Goal: Information Seeking & Learning: Check status

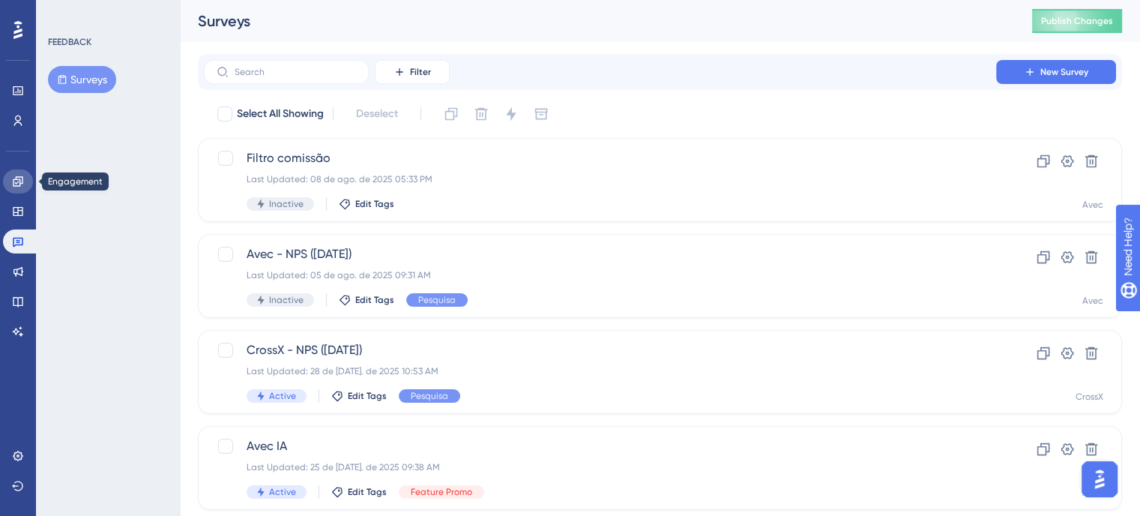
click at [14, 189] on link at bounding box center [18, 181] width 30 height 24
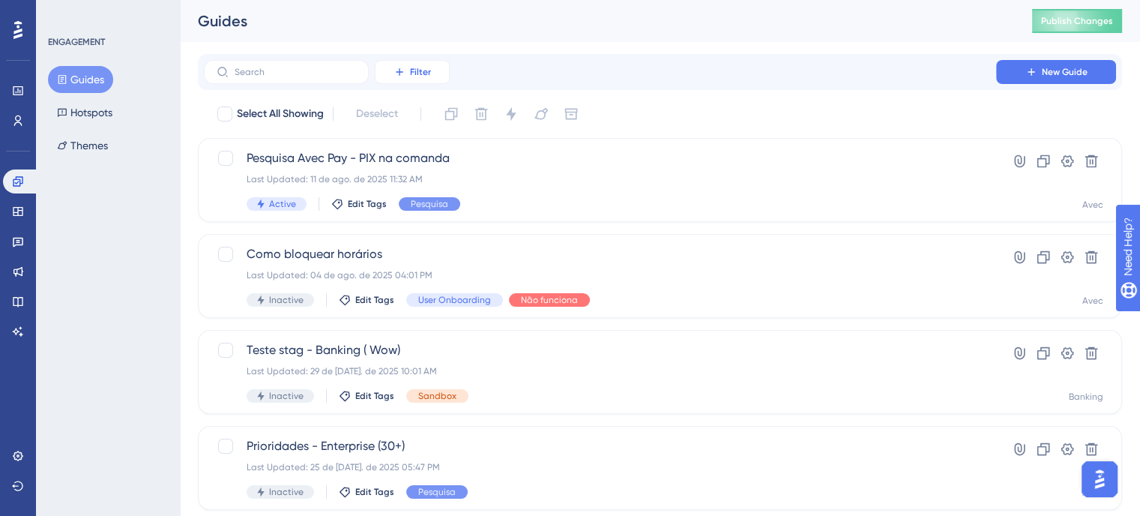
click at [411, 74] on span "Filter" at bounding box center [420, 72] width 21 height 12
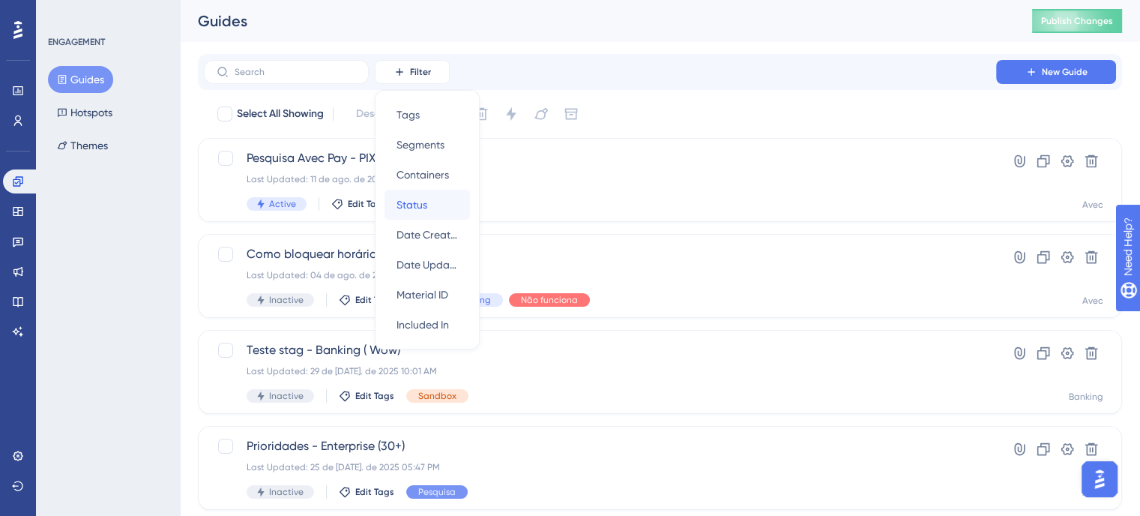
click at [410, 203] on span "Status" at bounding box center [412, 205] width 31 height 18
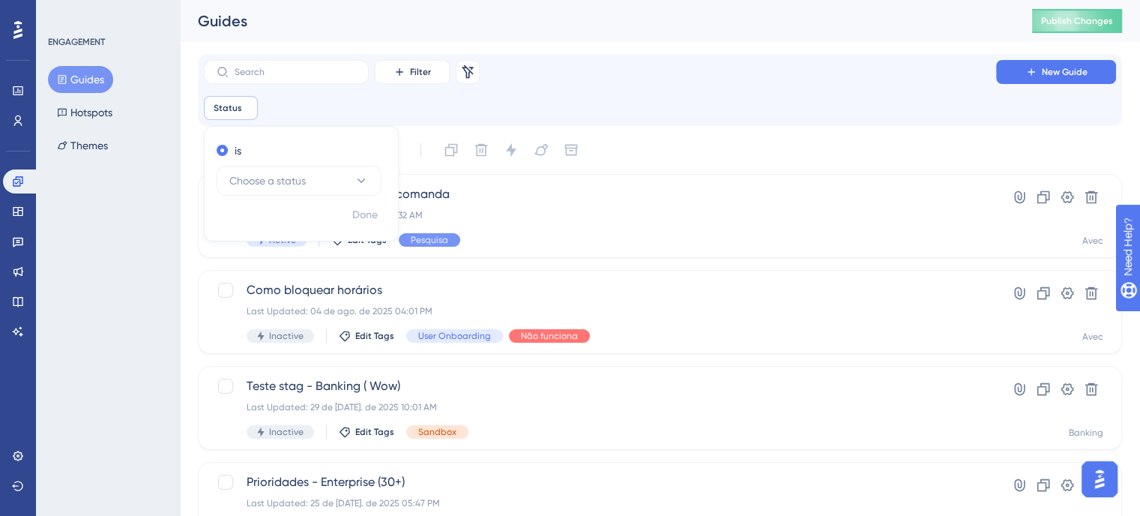
click at [313, 108] on div "Status Remove is Choose a status Done" at bounding box center [660, 108] width 912 height 24
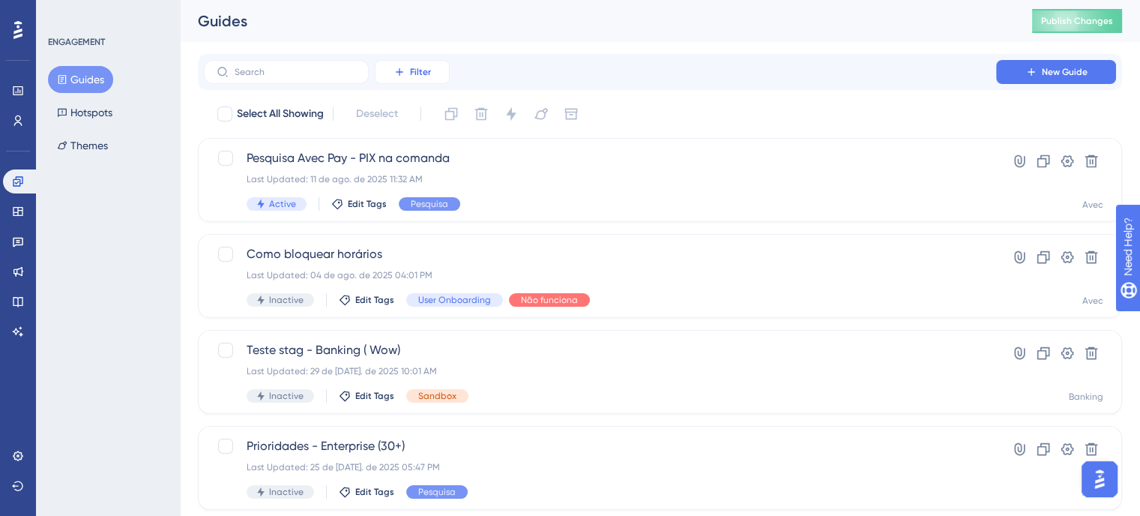
click at [426, 71] on span "Filter" at bounding box center [420, 72] width 21 height 12
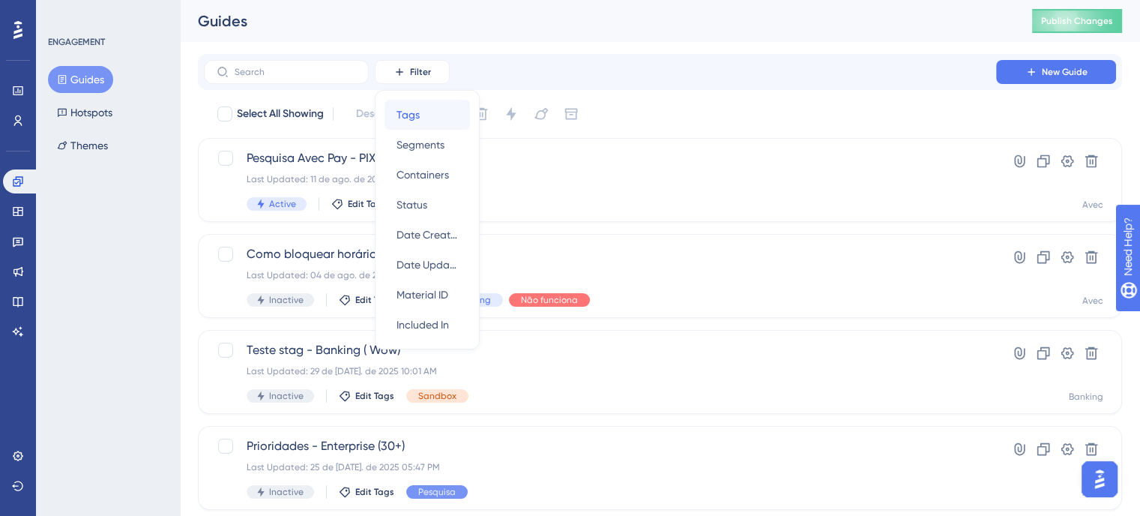
click at [425, 109] on div "Tags Tags" at bounding box center [427, 115] width 61 height 30
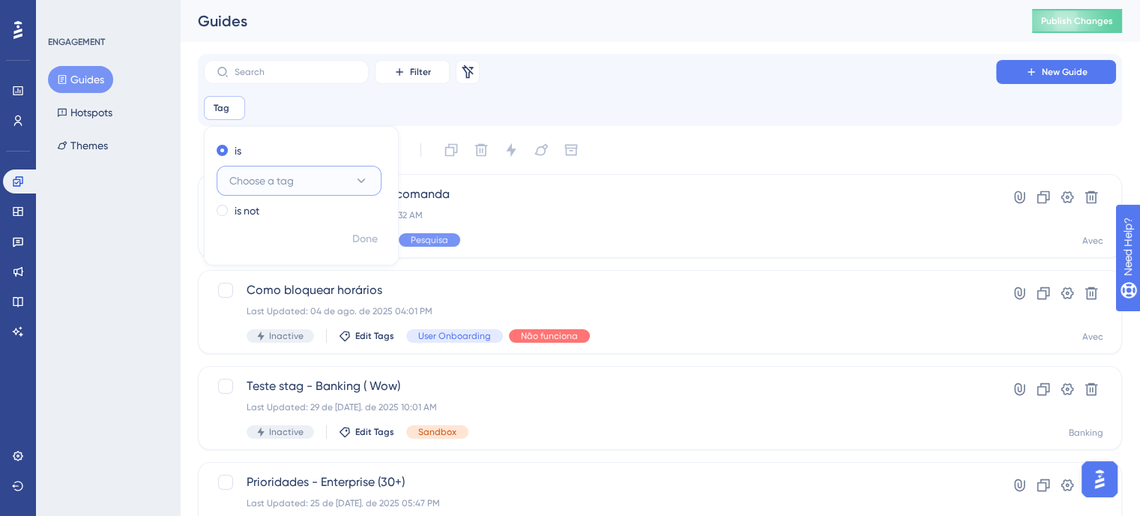
click at [337, 173] on button "Choose a tag" at bounding box center [299, 181] width 165 height 30
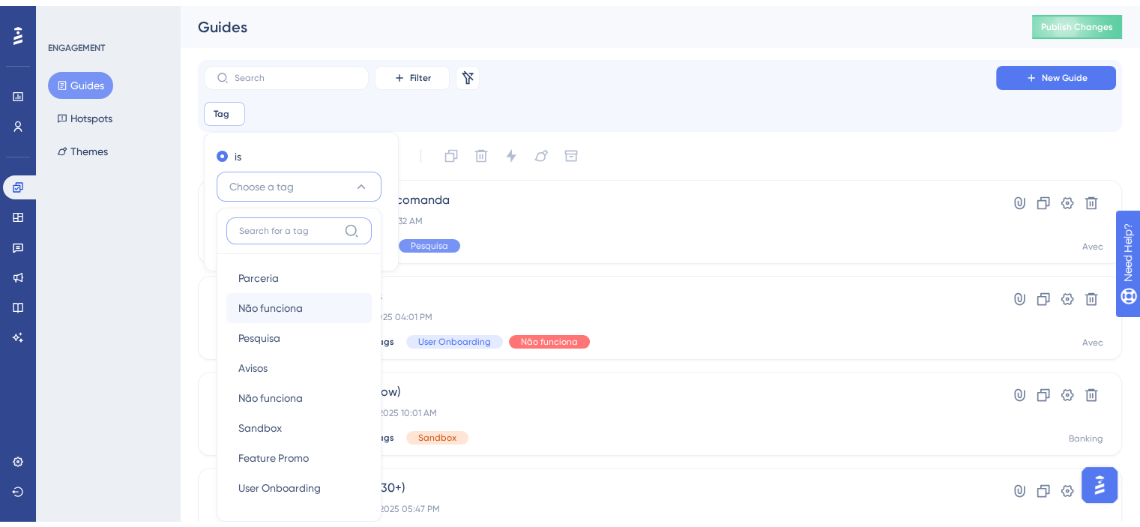
scroll to position [97, 0]
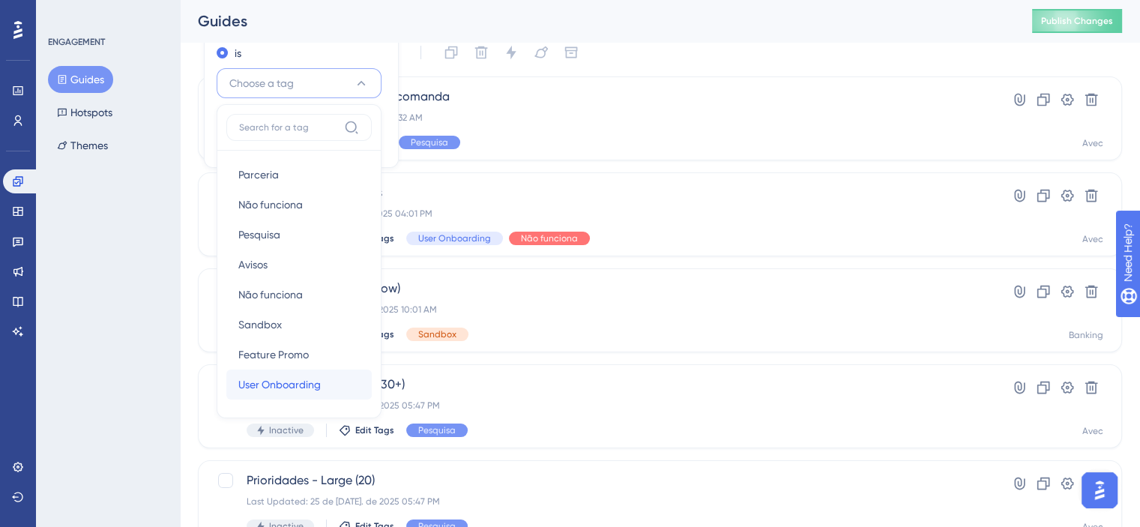
click at [297, 376] on span "User Onboarding" at bounding box center [279, 385] width 82 height 18
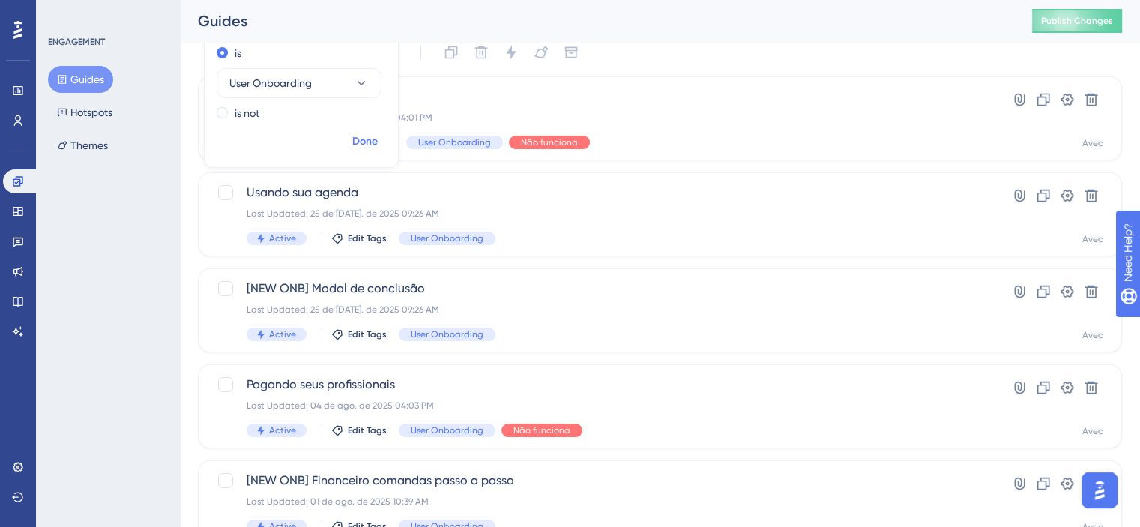
click at [351, 141] on button "Done" at bounding box center [365, 141] width 42 height 27
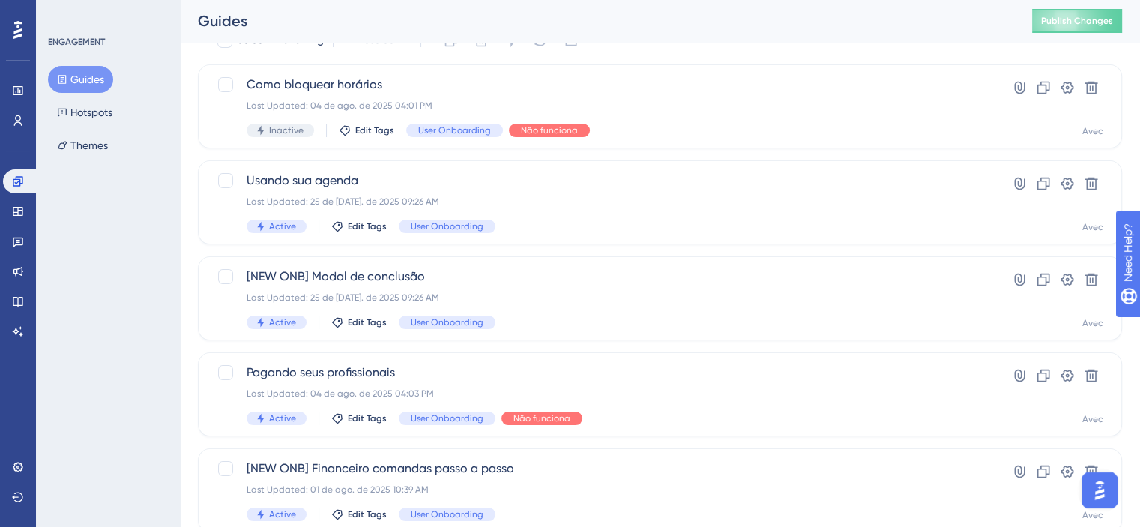
scroll to position [72, 0]
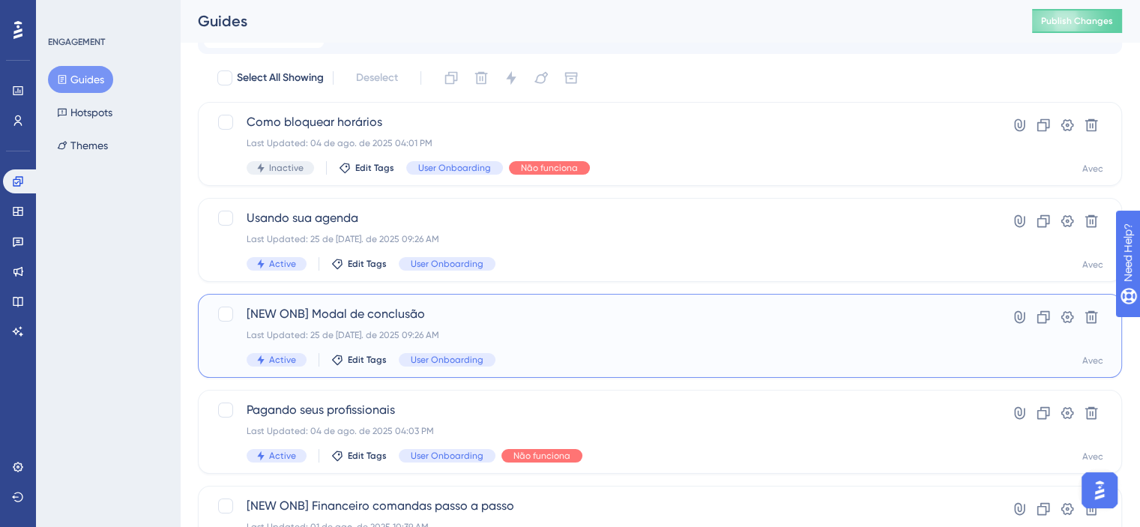
click at [602, 343] on div "[NEW ONB] Modal de conclusão Last Updated: 25 de [DATE]. de 2025 09:26 AM Activ…" at bounding box center [600, 335] width 707 height 61
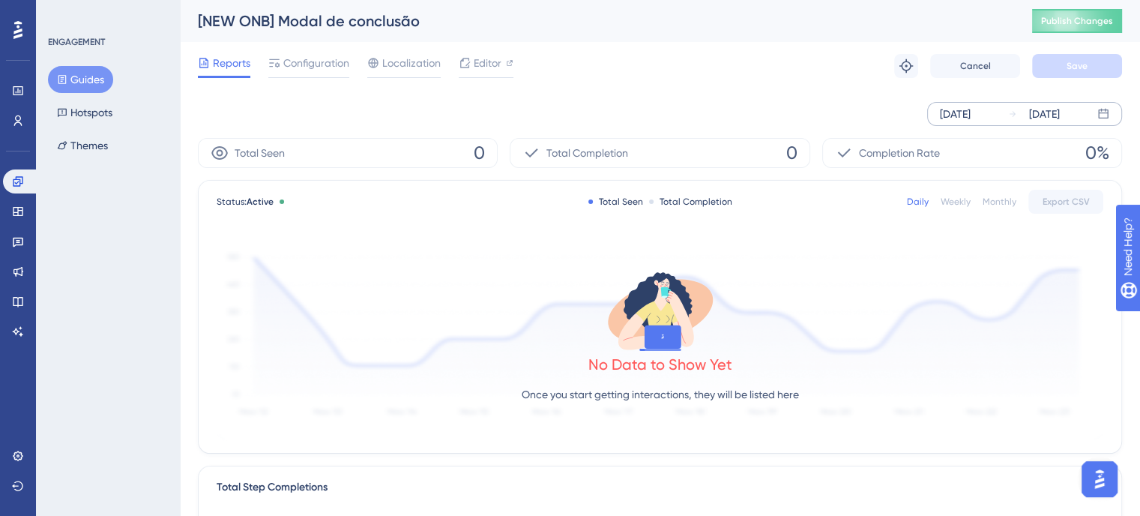
click at [971, 106] on div "[DATE]" at bounding box center [955, 114] width 31 height 18
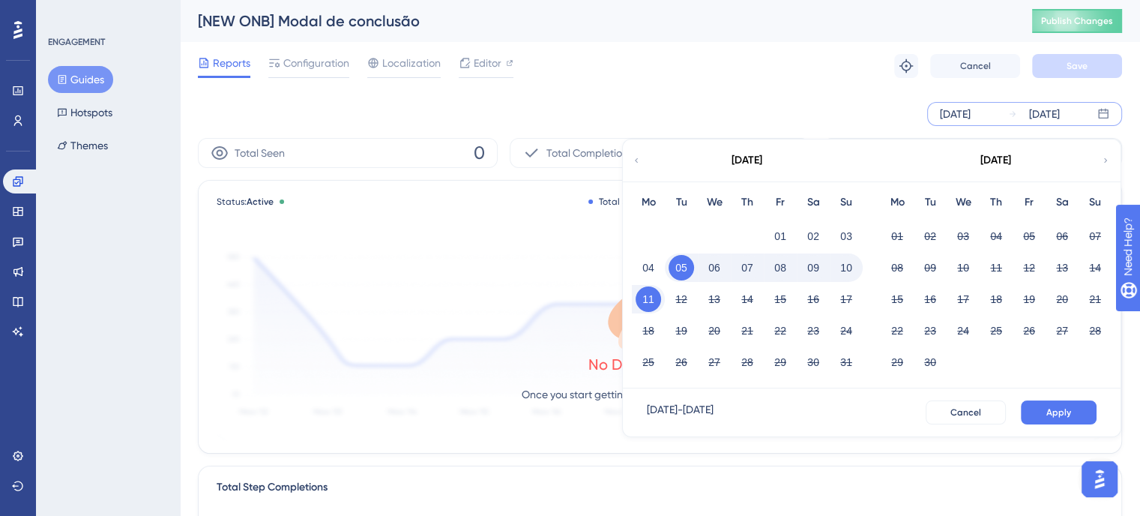
click at [638, 163] on icon at bounding box center [636, 160] width 9 height 13
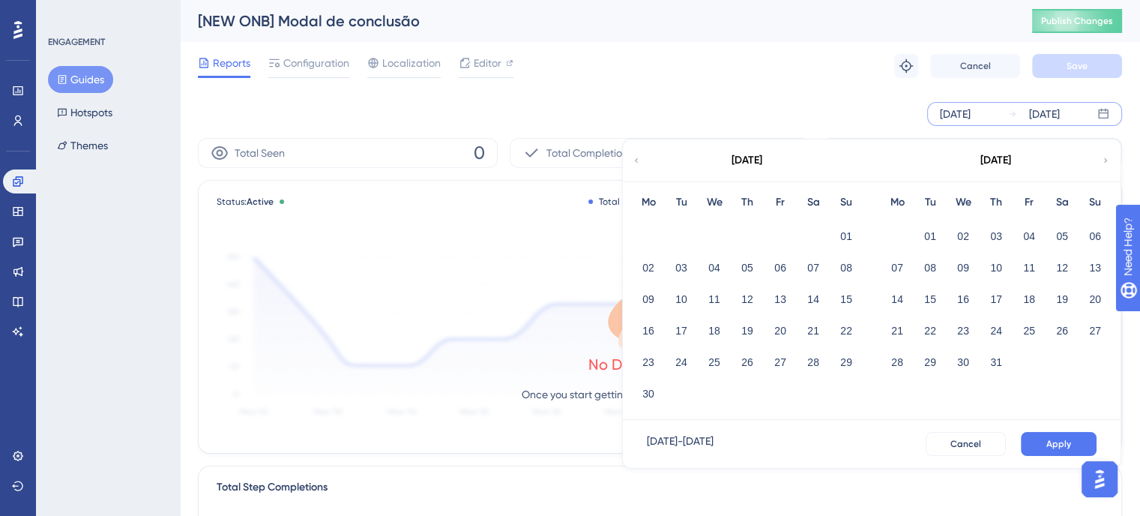
click at [638, 163] on icon at bounding box center [636, 160] width 9 height 13
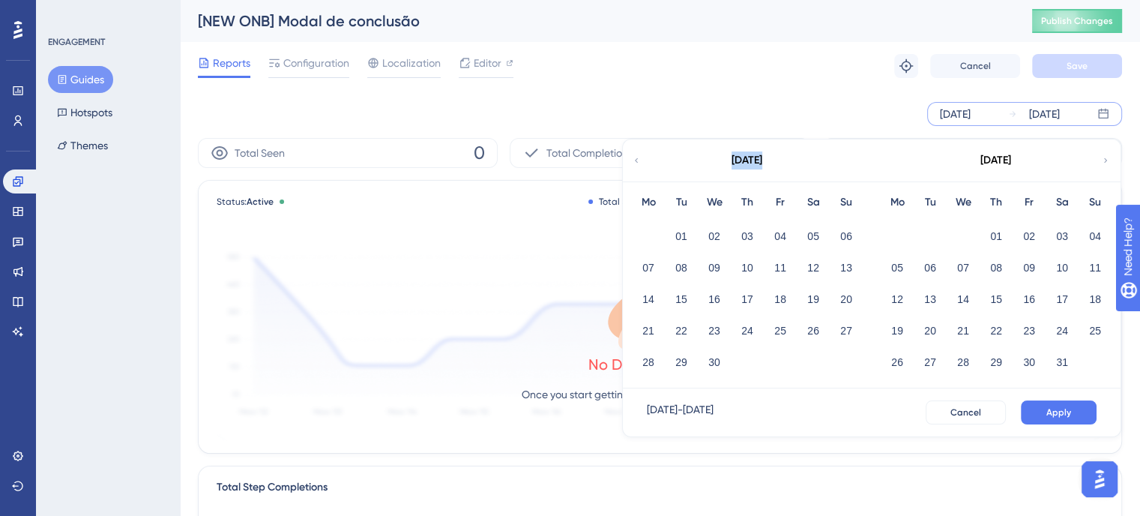
click at [638, 163] on icon at bounding box center [636, 160] width 9 height 13
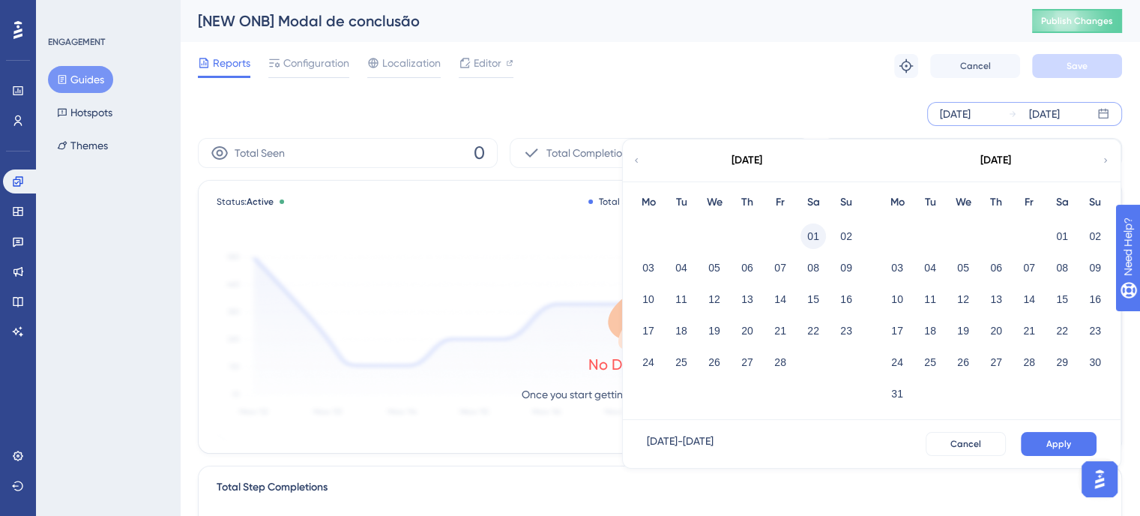
click at [815, 230] on button "01" at bounding box center [813, 235] width 25 height 25
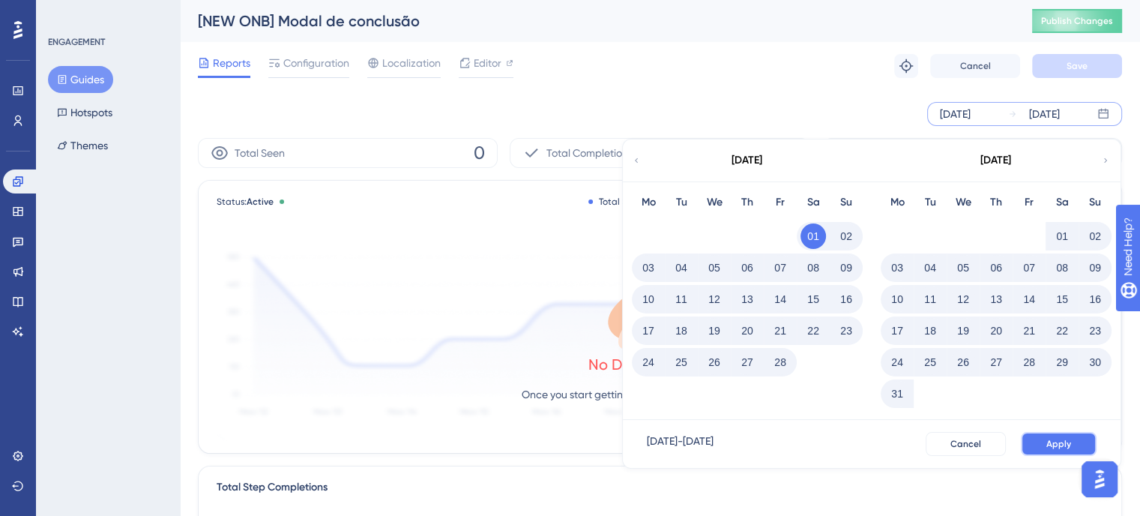
click at [1032, 442] on button "Apply" at bounding box center [1059, 444] width 76 height 24
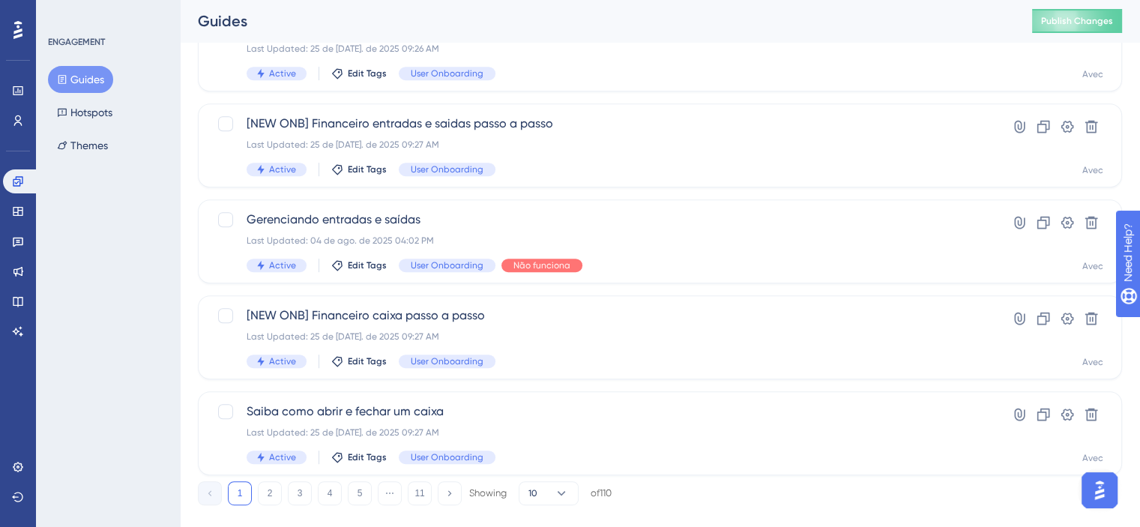
scroll to position [672, 0]
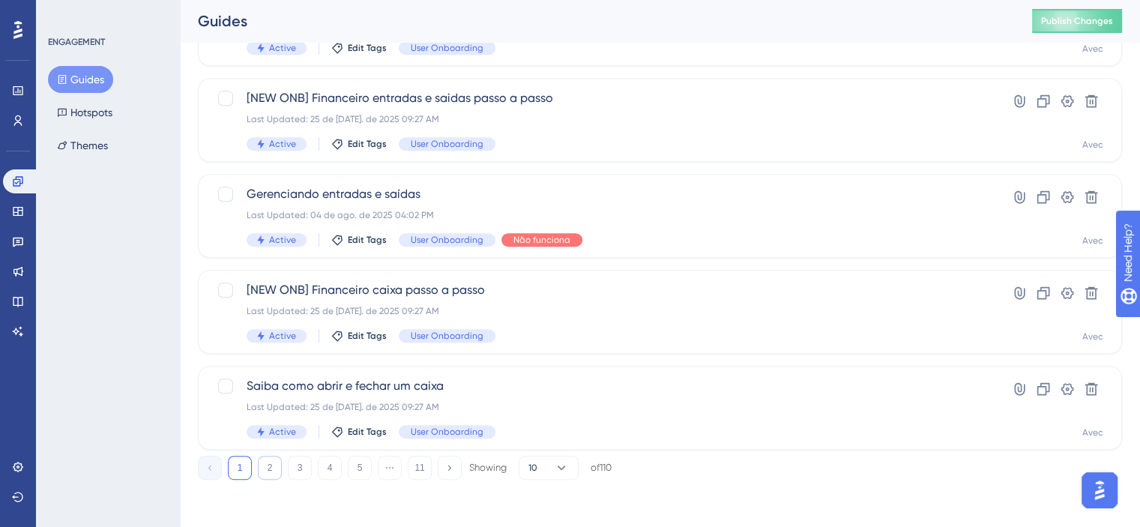
click at [269, 464] on button "2" at bounding box center [270, 468] width 24 height 24
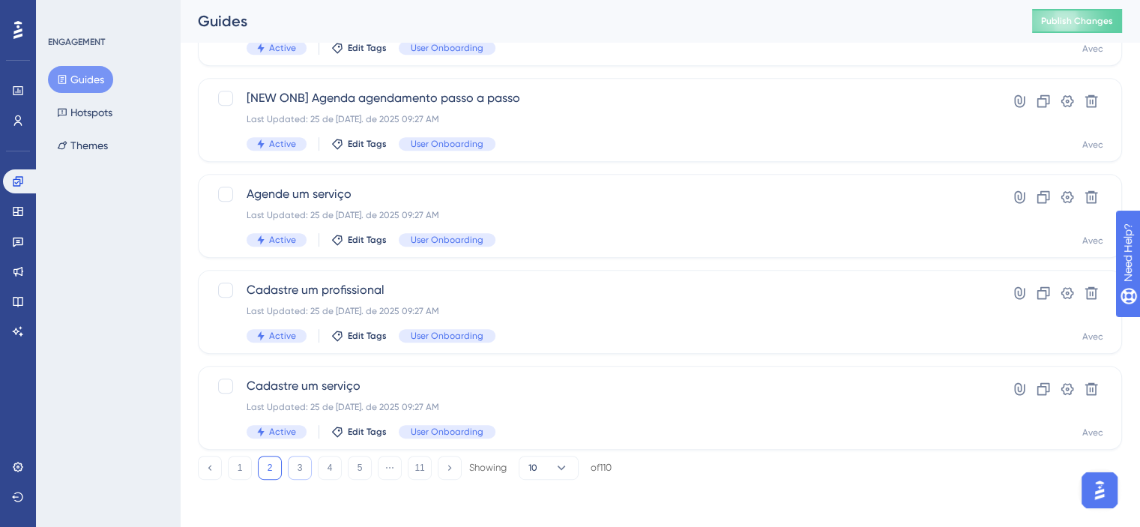
click at [300, 459] on button "3" at bounding box center [300, 468] width 24 height 24
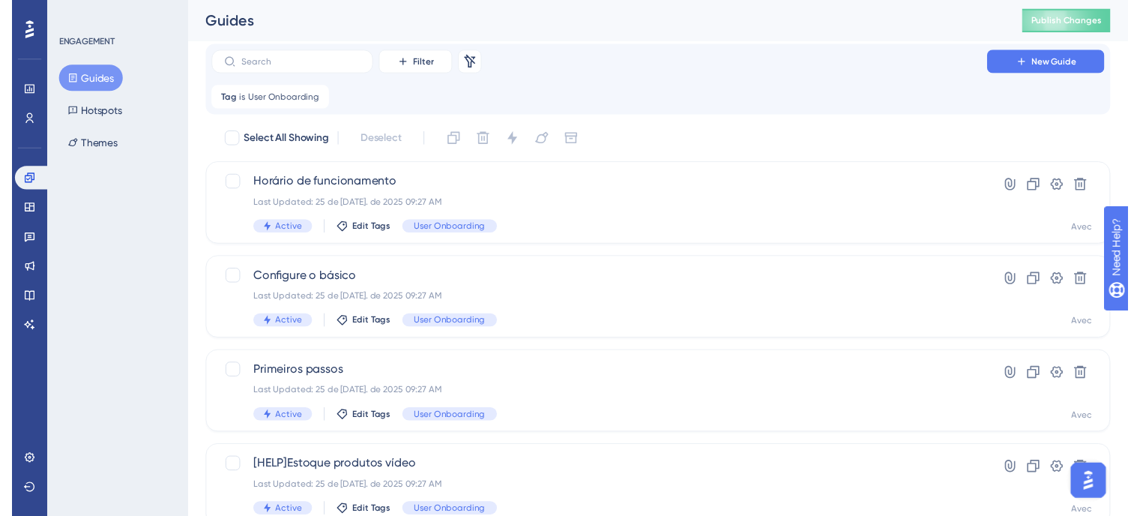
scroll to position [0, 0]
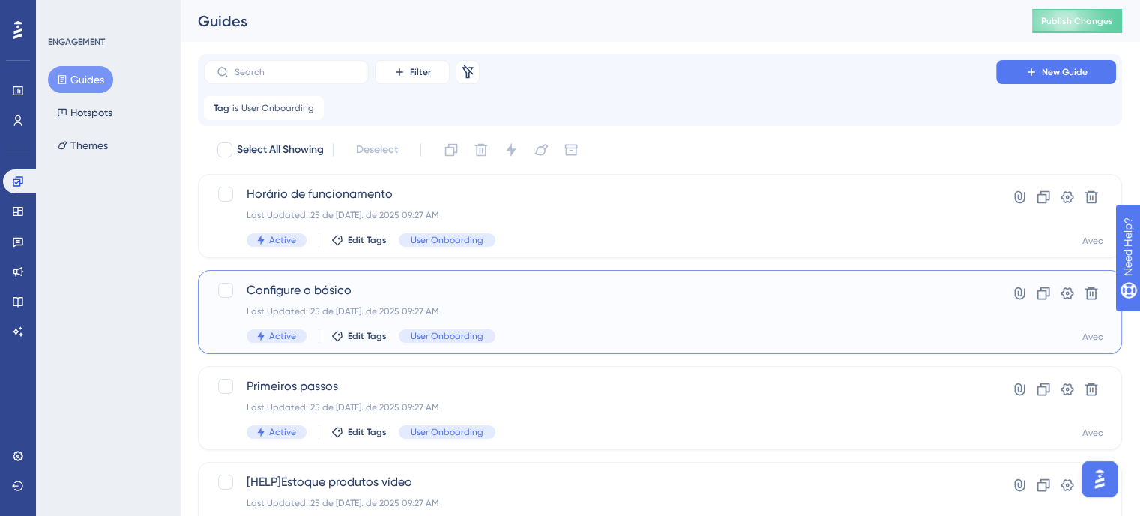
click at [525, 328] on div "Configure o básico Last Updated: 25 de [DATE]. de 2025 09:27 AM Active Edit Tag…" at bounding box center [600, 311] width 707 height 61
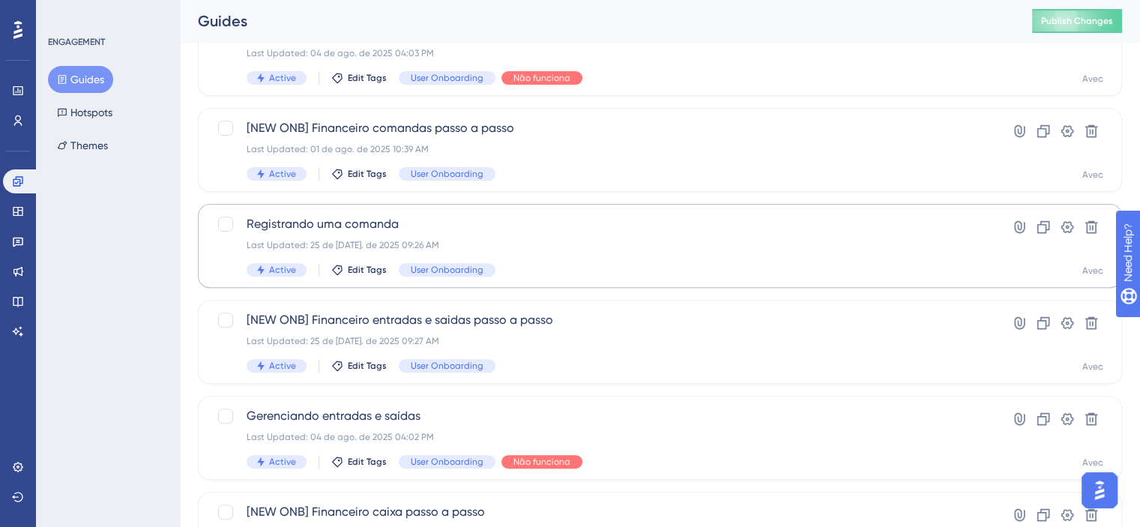
scroll to position [672, 0]
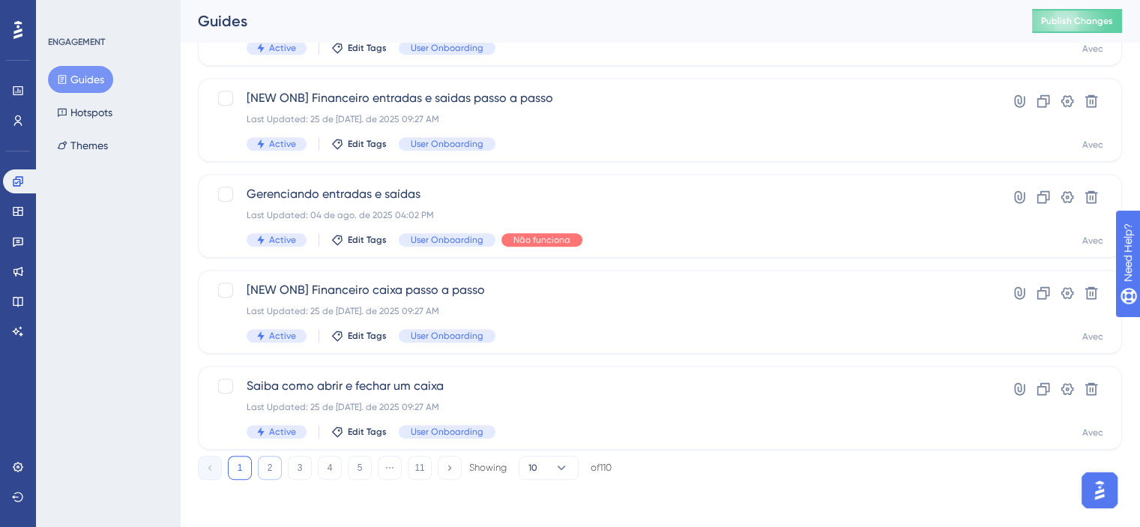
click at [266, 461] on button "2" at bounding box center [270, 468] width 24 height 24
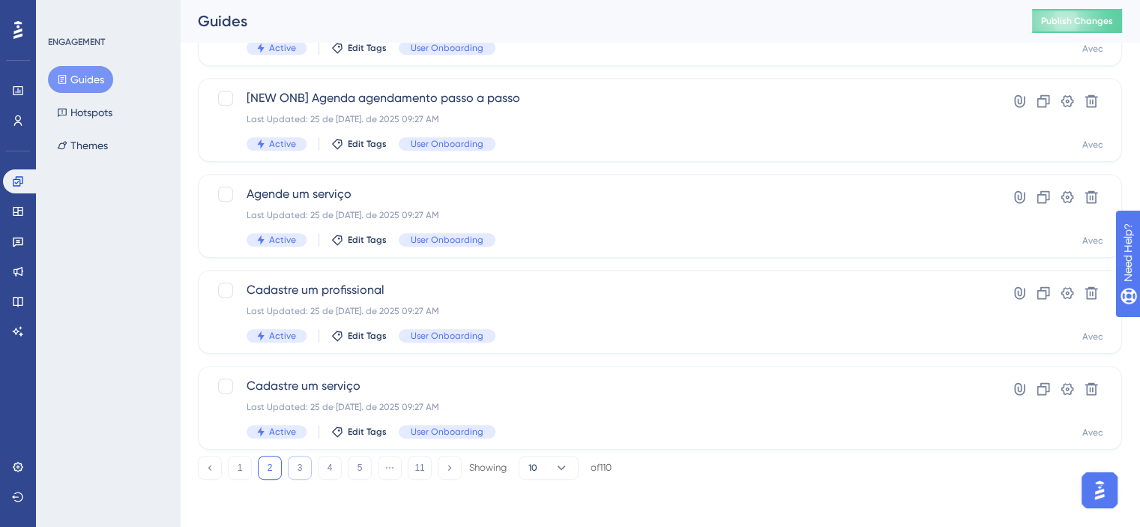
click at [293, 460] on button "3" at bounding box center [300, 468] width 24 height 24
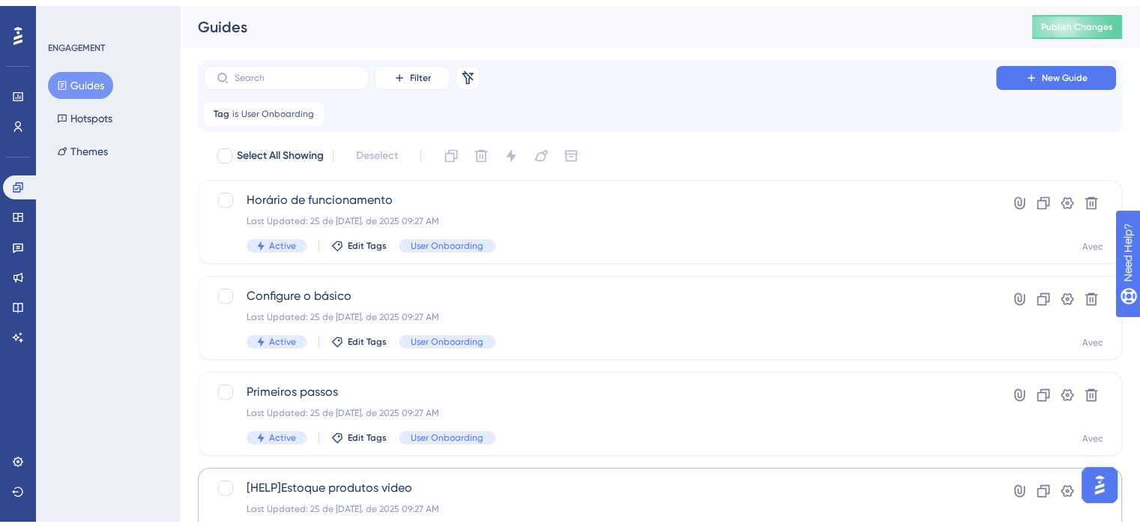
scroll to position [150, 0]
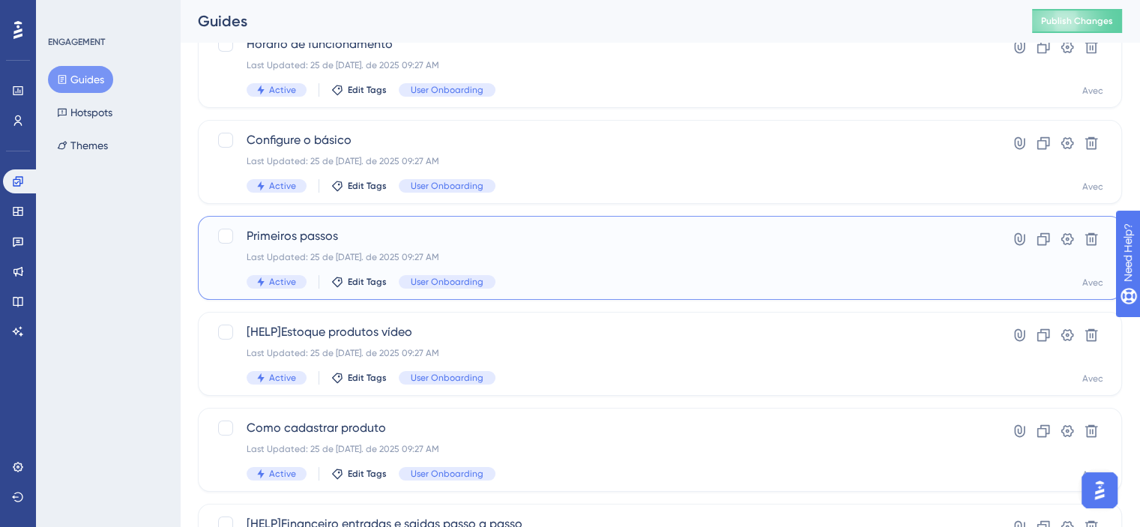
click at [574, 266] on div "Primeiros passos Last Updated: 25 de [DATE]. de 2025 09:27 AM Active Edit Tags …" at bounding box center [600, 257] width 707 height 61
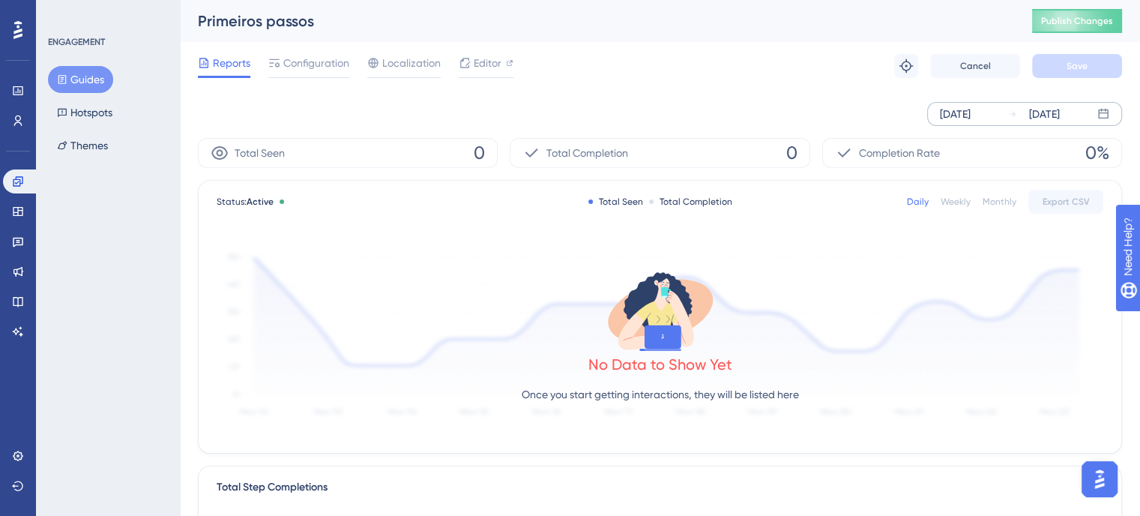
click at [971, 107] on div "[DATE]" at bounding box center [955, 114] width 31 height 18
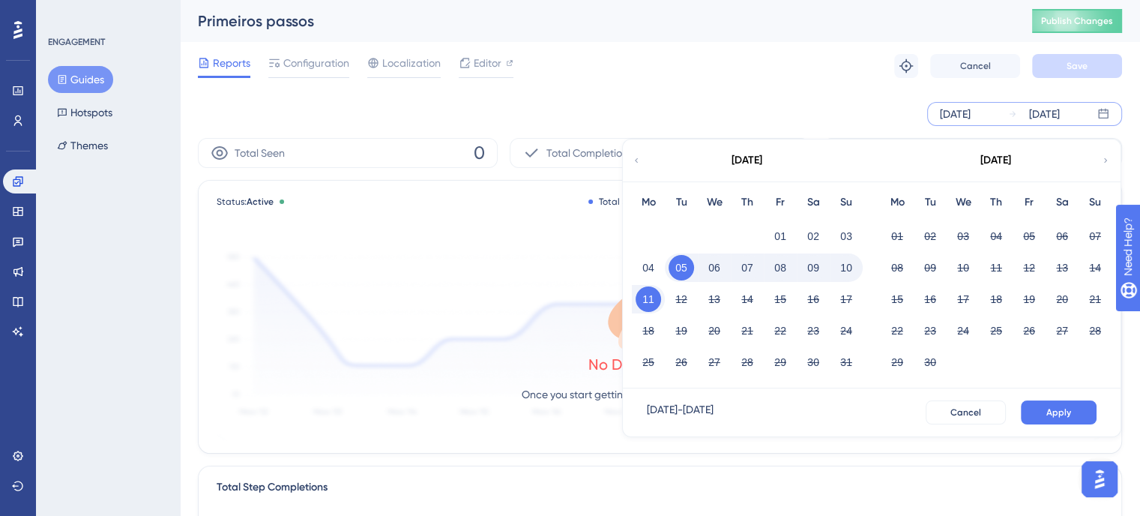
click at [633, 159] on icon at bounding box center [636, 160] width 9 height 13
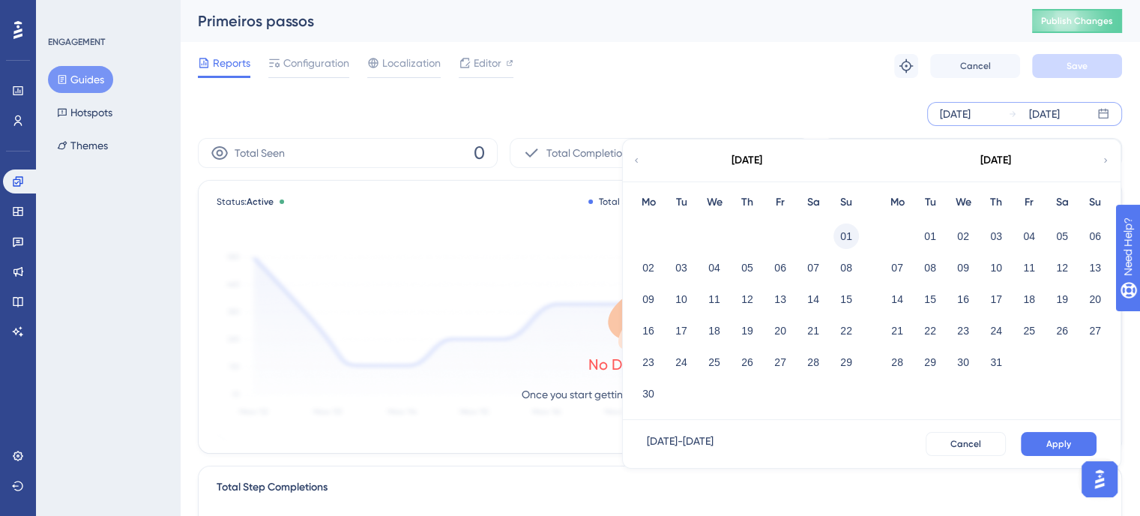
click at [843, 233] on button "01" at bounding box center [846, 235] width 25 height 25
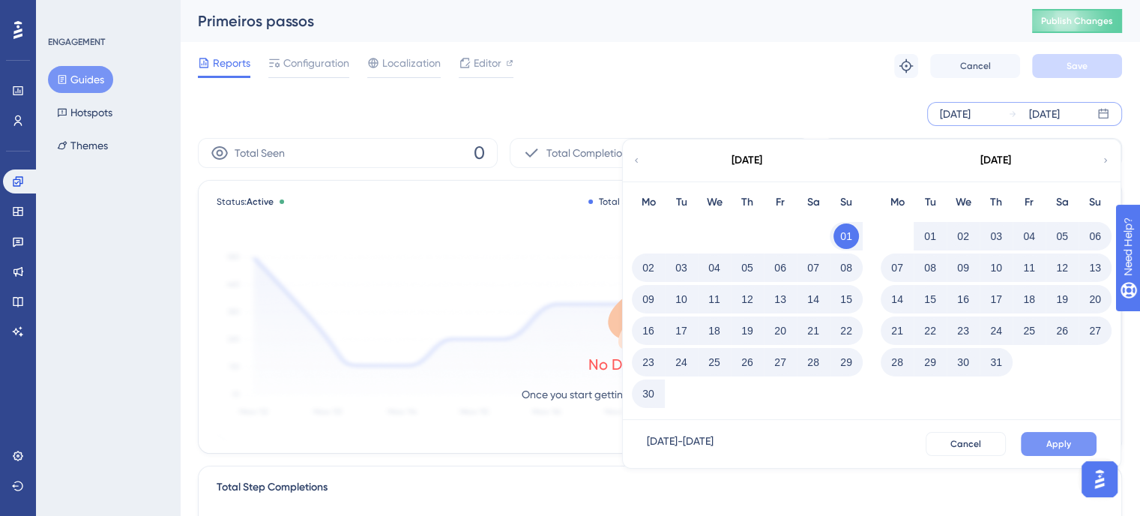
click at [1071, 439] on span "Apply" at bounding box center [1059, 444] width 25 height 12
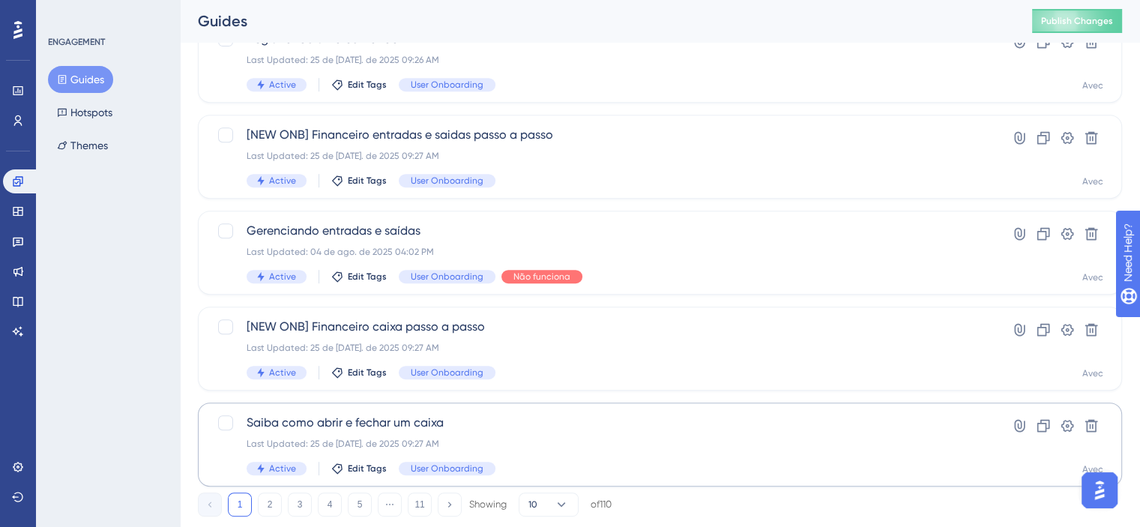
scroll to position [672, 0]
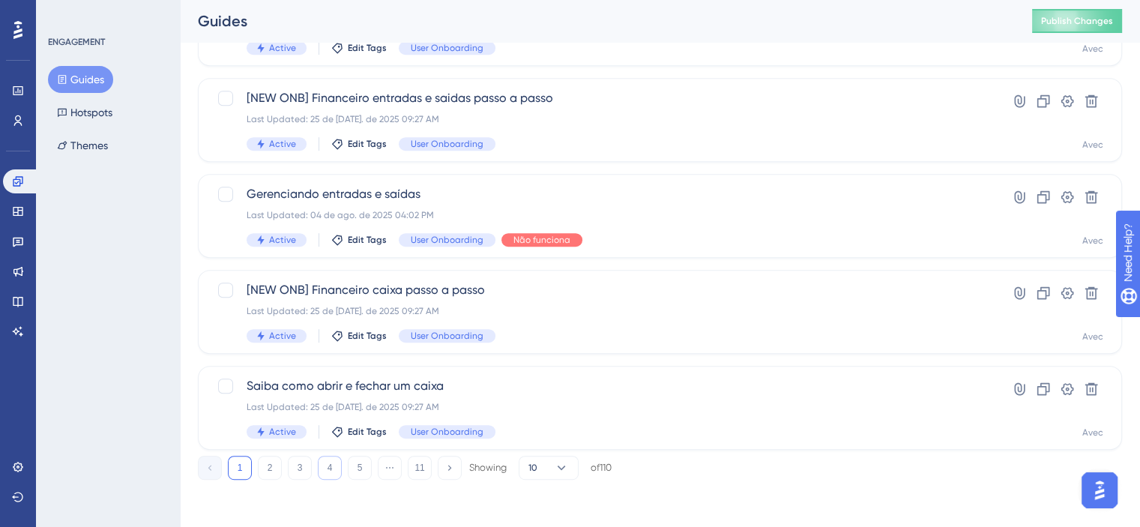
click at [334, 475] on button "4" at bounding box center [330, 468] width 24 height 24
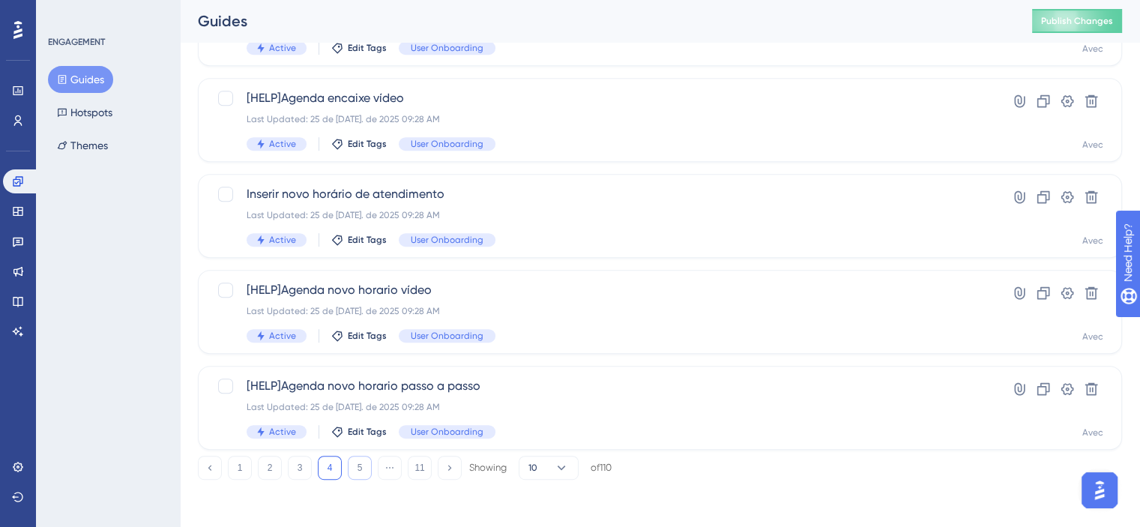
click at [354, 469] on button "5" at bounding box center [360, 468] width 24 height 24
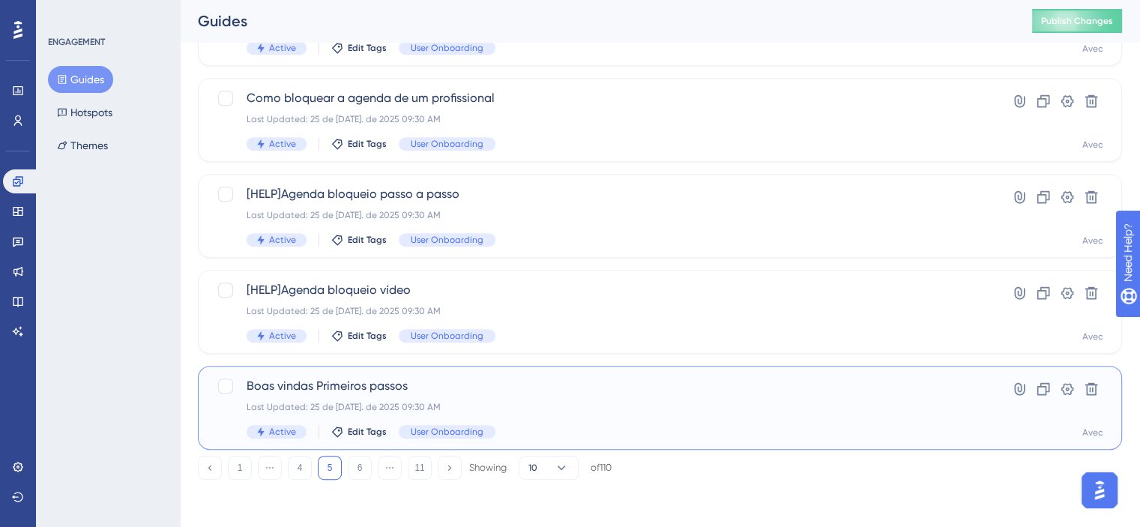
click at [370, 394] on div "Boas vindas Primeiros passos Last Updated: 25 de [DATE]. de 2025 09:30 AM Activ…" at bounding box center [600, 407] width 707 height 61
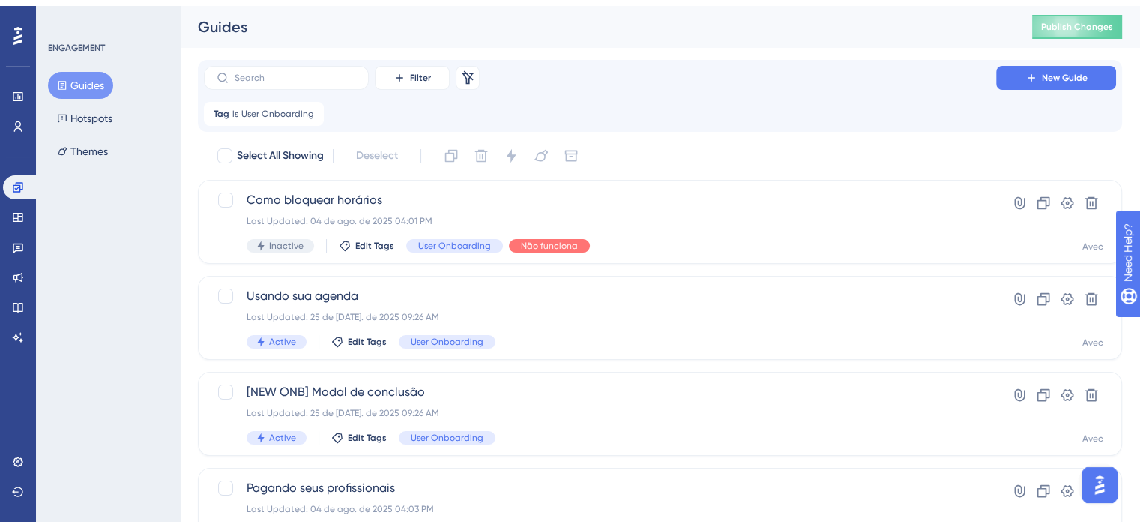
scroll to position [672, 0]
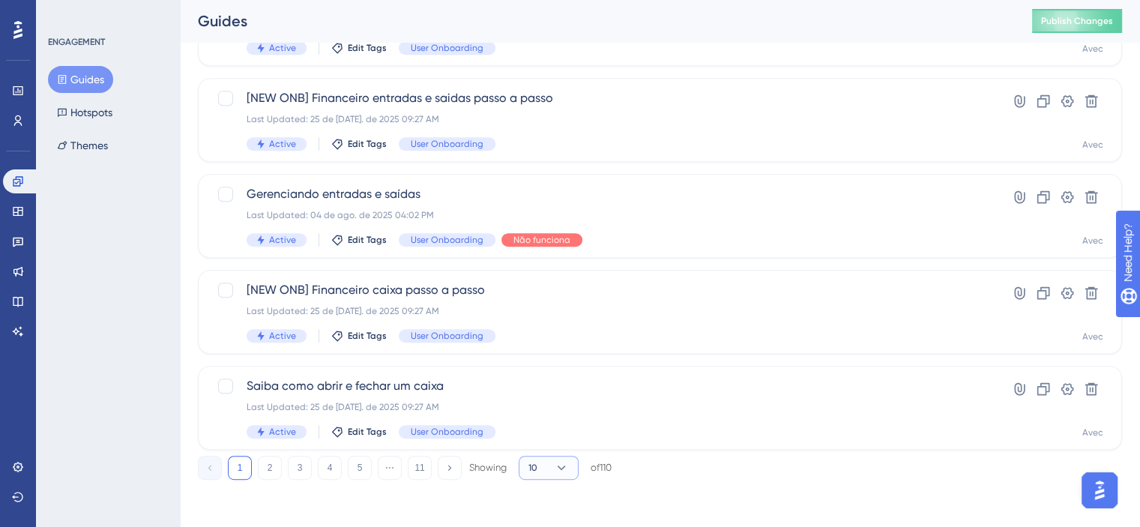
click at [548, 467] on button "10" at bounding box center [549, 468] width 60 height 24
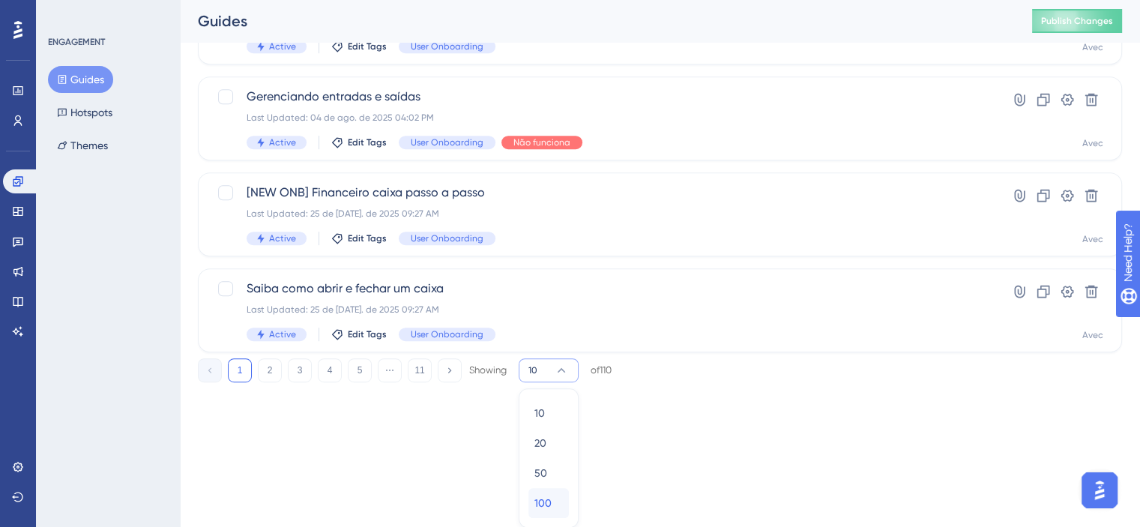
click at [549, 490] on div "100 100" at bounding box center [549, 503] width 28 height 30
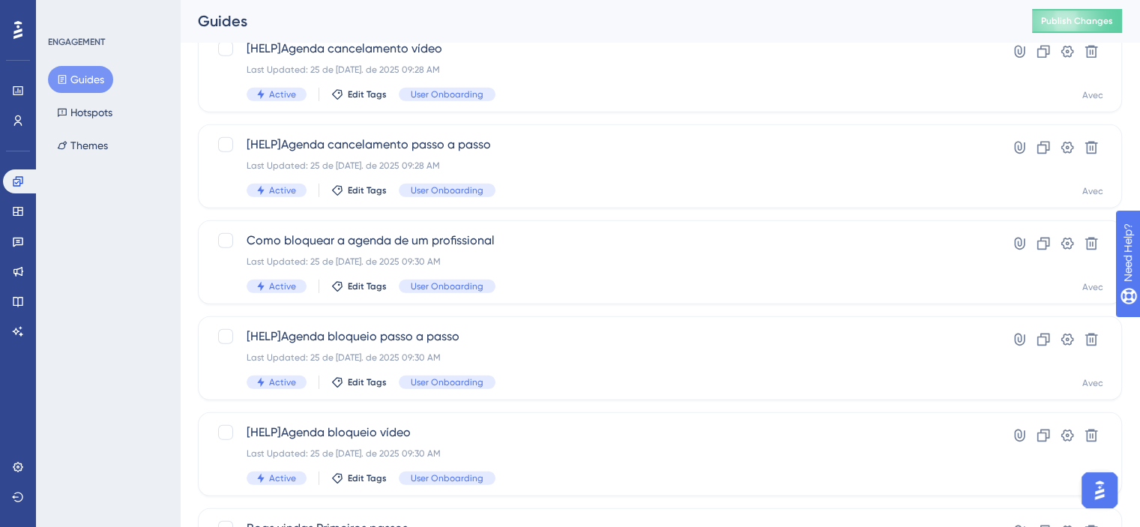
scroll to position [4218, 0]
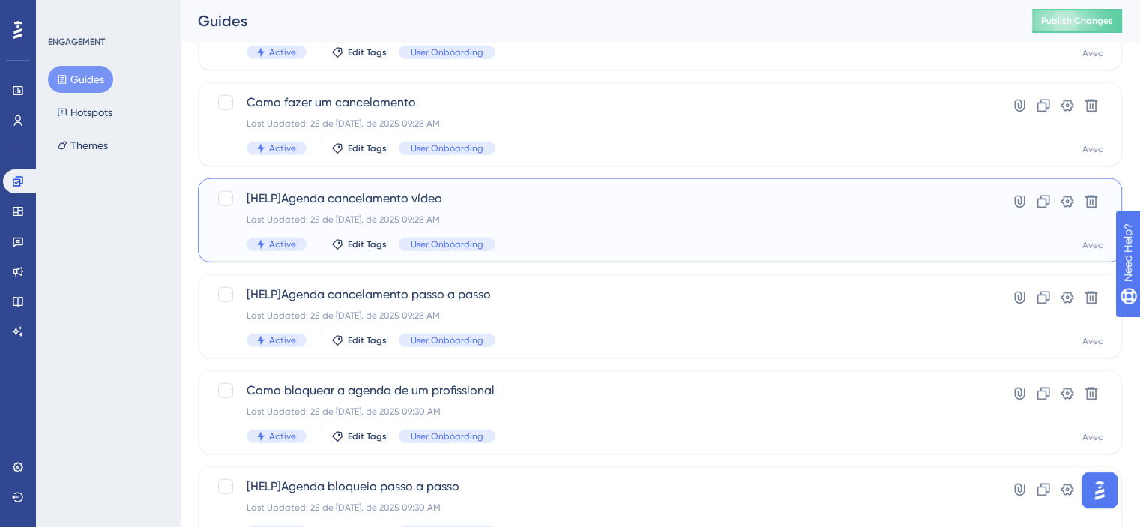
drag, startPoint x: 546, startPoint y: 204, endPoint x: 492, endPoint y: 219, distance: 56.0
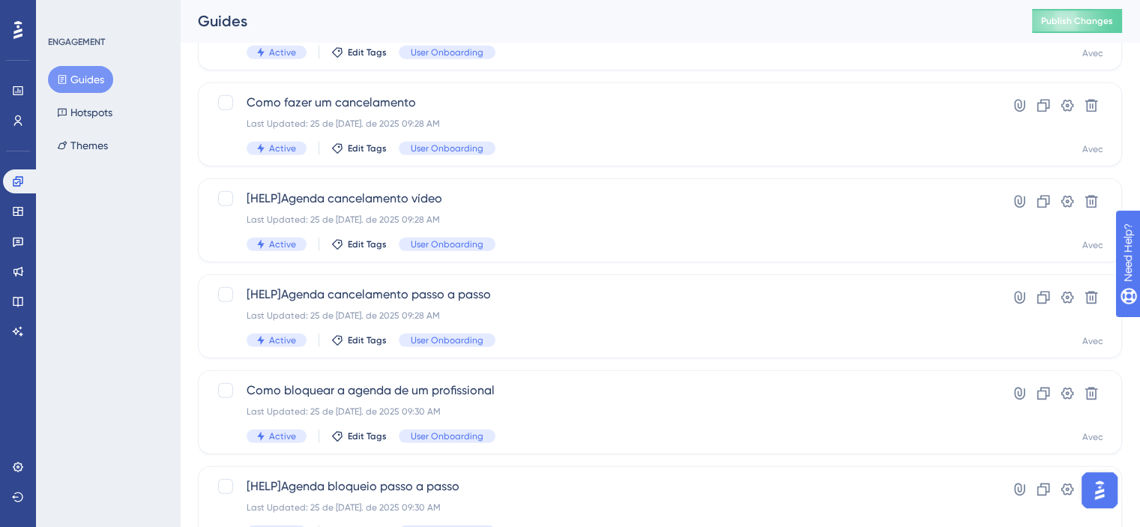
drag, startPoint x: 492, startPoint y: 219, endPoint x: 903, endPoint y: 172, distance: 413.5
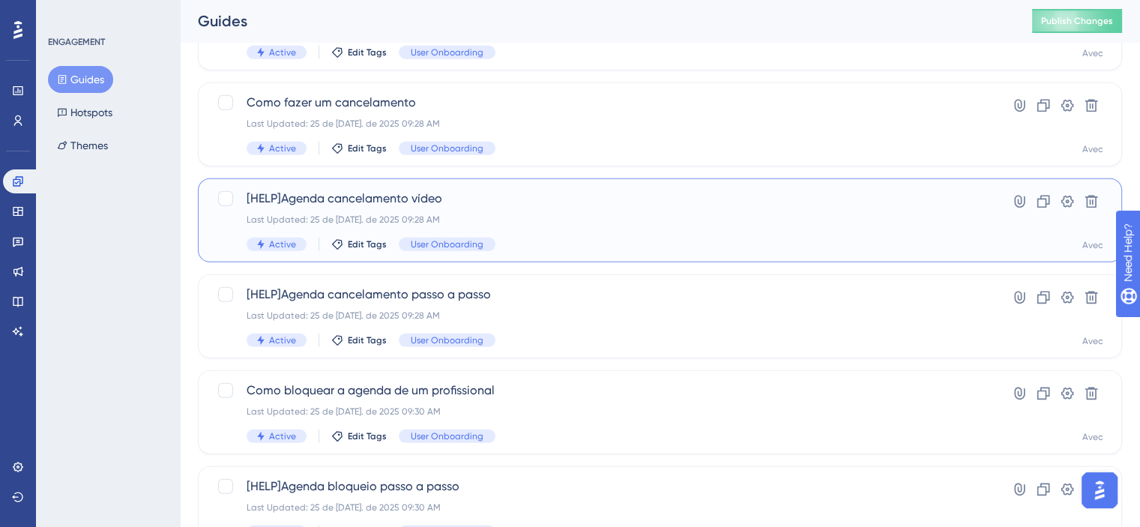
click at [411, 209] on div "[HELP]Agenda cancelamento vídeo Last Updated: 25 de [DATE]. de 2025 09:28 AM Ac…" at bounding box center [600, 220] width 707 height 61
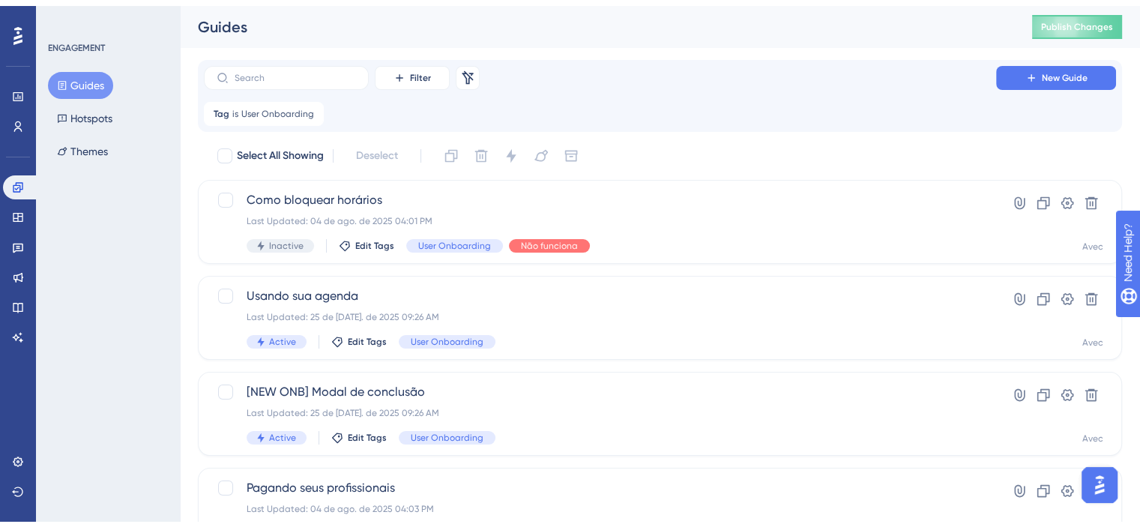
scroll to position [672, 0]
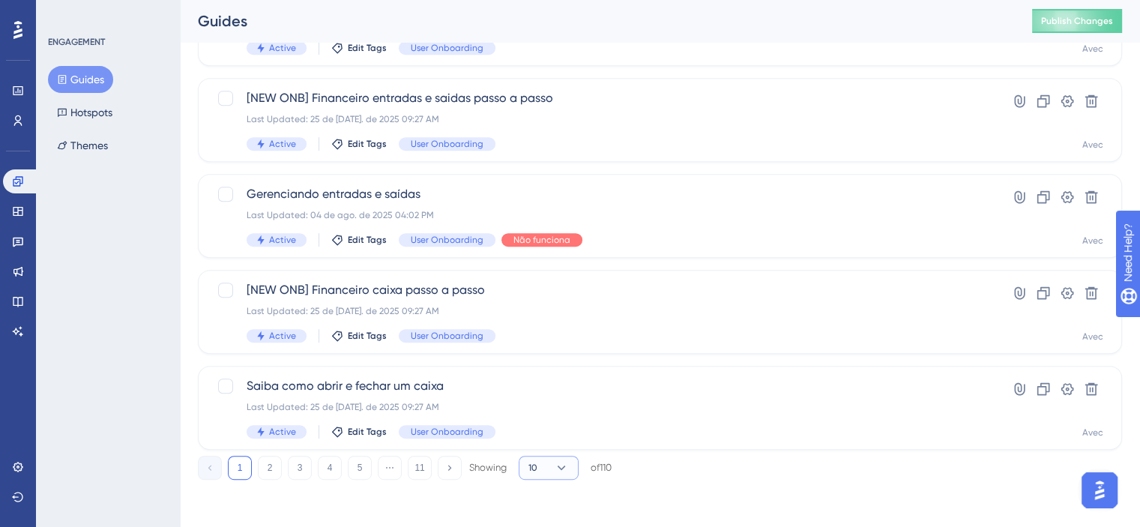
click at [538, 473] on button "10" at bounding box center [549, 468] width 60 height 24
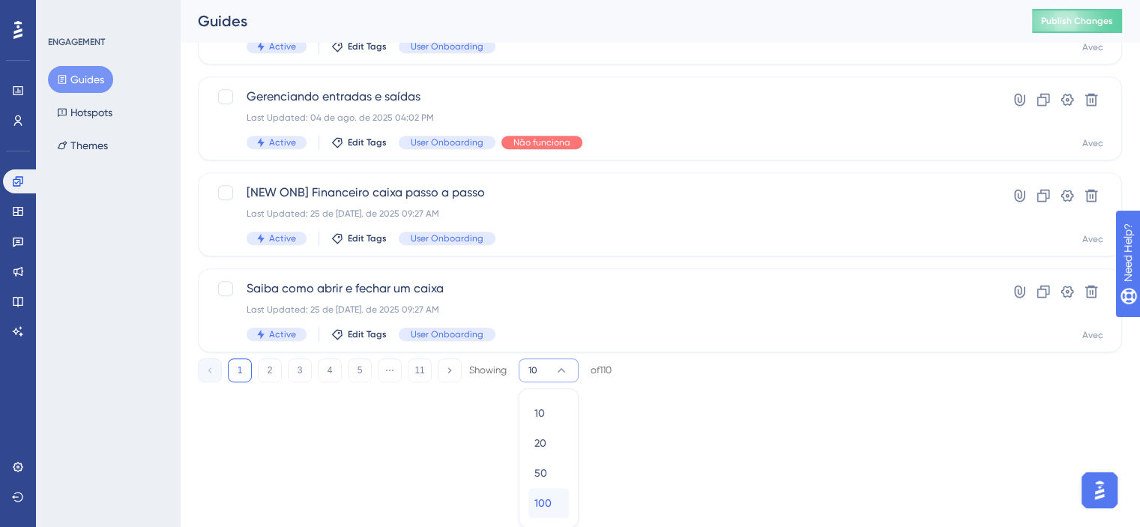
click at [554, 492] on div "100 100" at bounding box center [549, 503] width 28 height 30
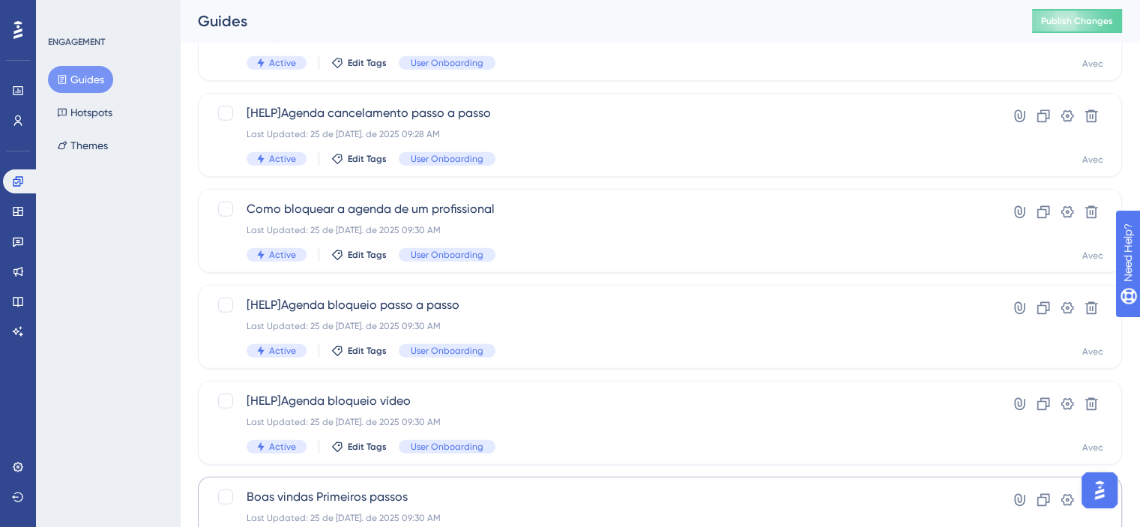
scroll to position [4668, 0]
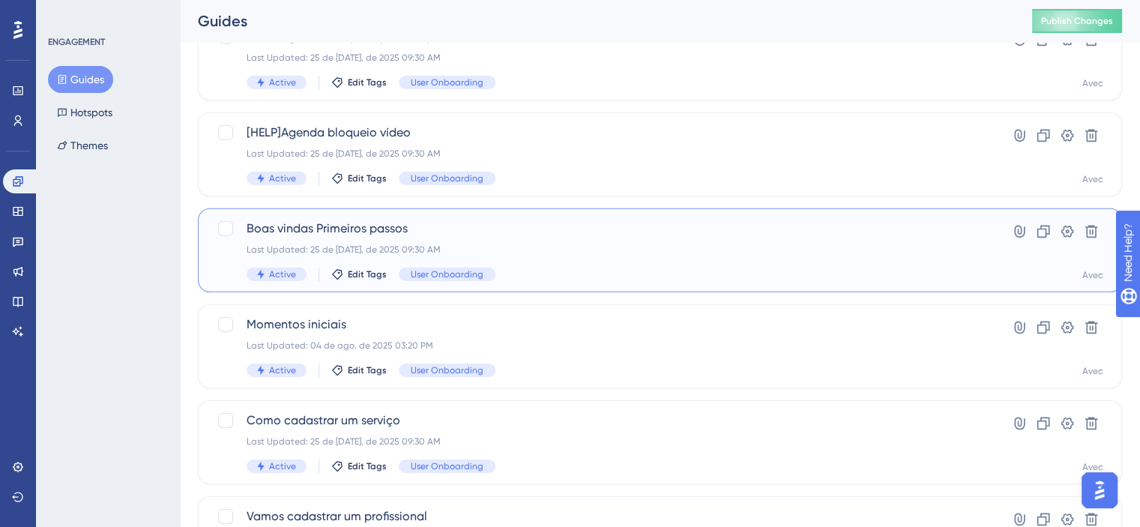
click at [537, 262] on div "Boas vindas Primeiros passos Last Updated: 25 de [DATE]. de 2025 09:30 AM Activ…" at bounding box center [600, 250] width 707 height 61
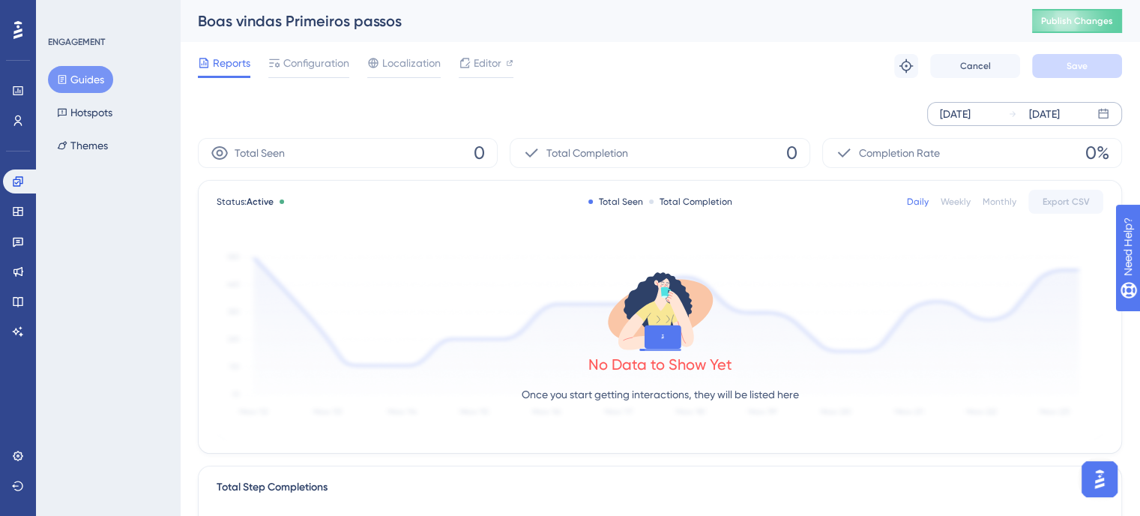
click at [942, 117] on div "[DATE]" at bounding box center [955, 114] width 31 height 18
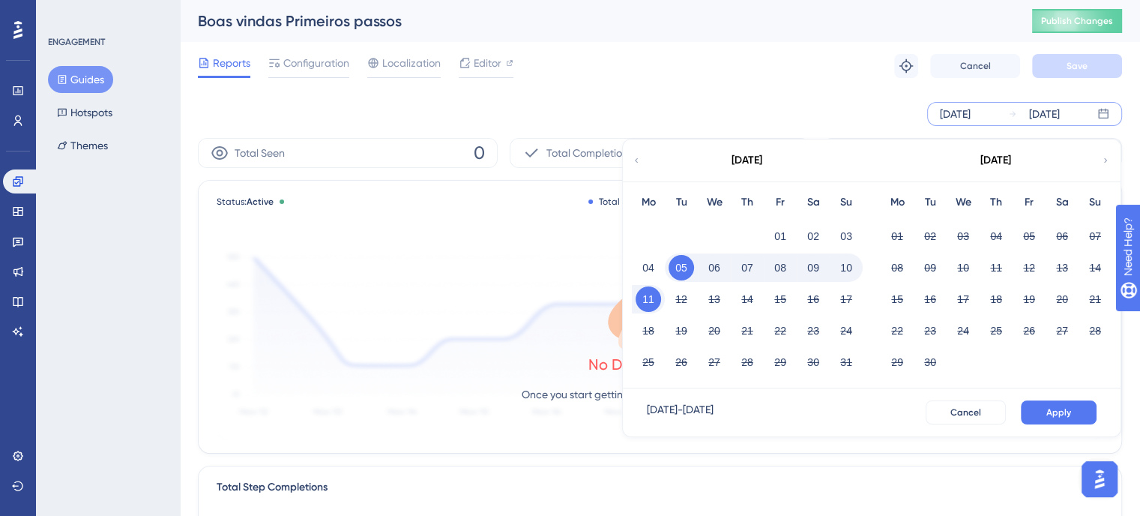
click at [643, 167] on div "[DATE]" at bounding box center [746, 160] width 247 height 42
click at [636, 163] on icon at bounding box center [636, 160] width 9 height 13
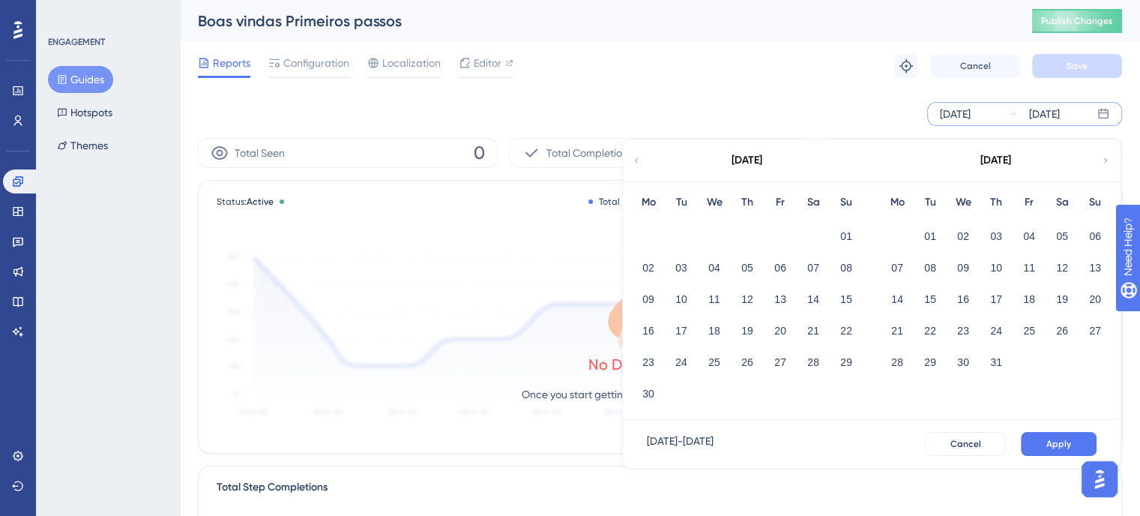
click at [837, 225] on div "01" at bounding box center [846, 236] width 33 height 28
click at [845, 229] on button "01" at bounding box center [846, 235] width 25 height 25
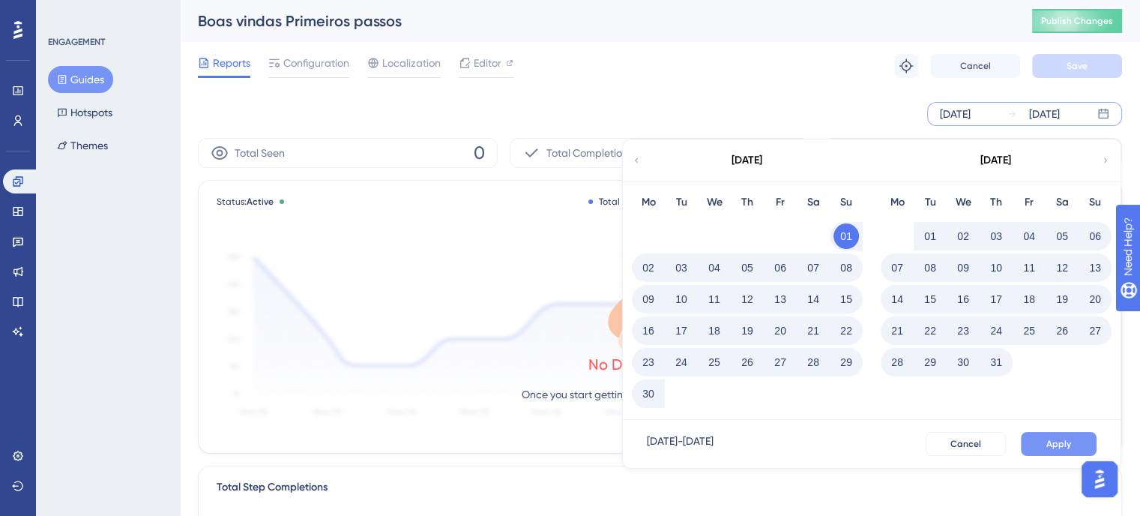
click at [1076, 439] on button "Apply" at bounding box center [1059, 444] width 76 height 24
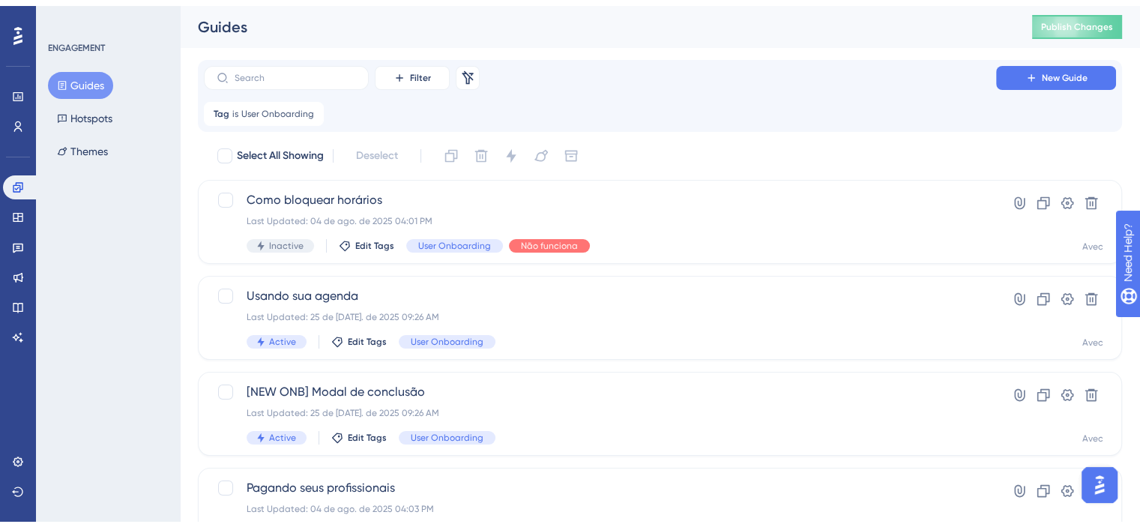
scroll to position [672, 0]
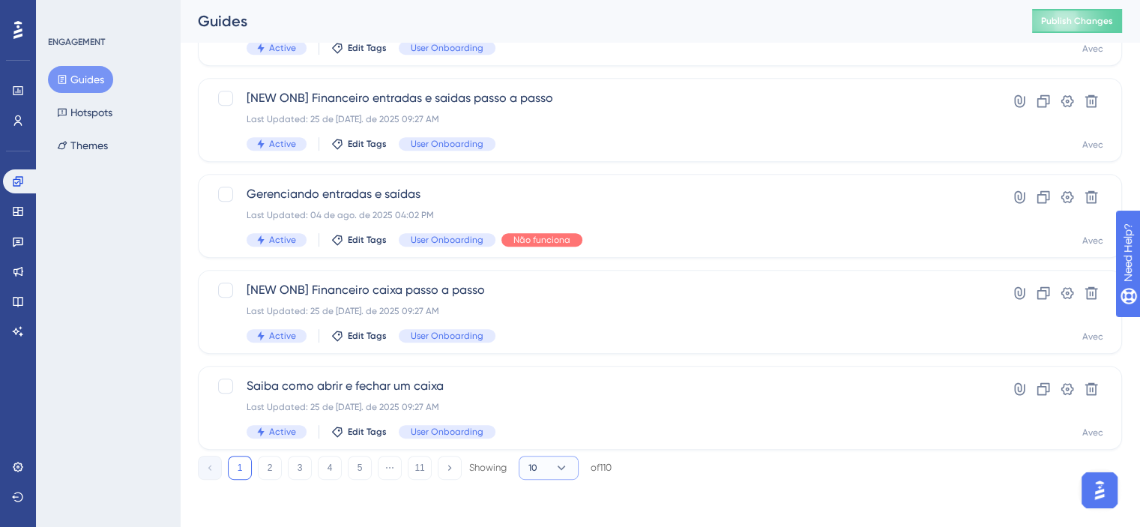
click at [543, 466] on button "10" at bounding box center [549, 468] width 60 height 24
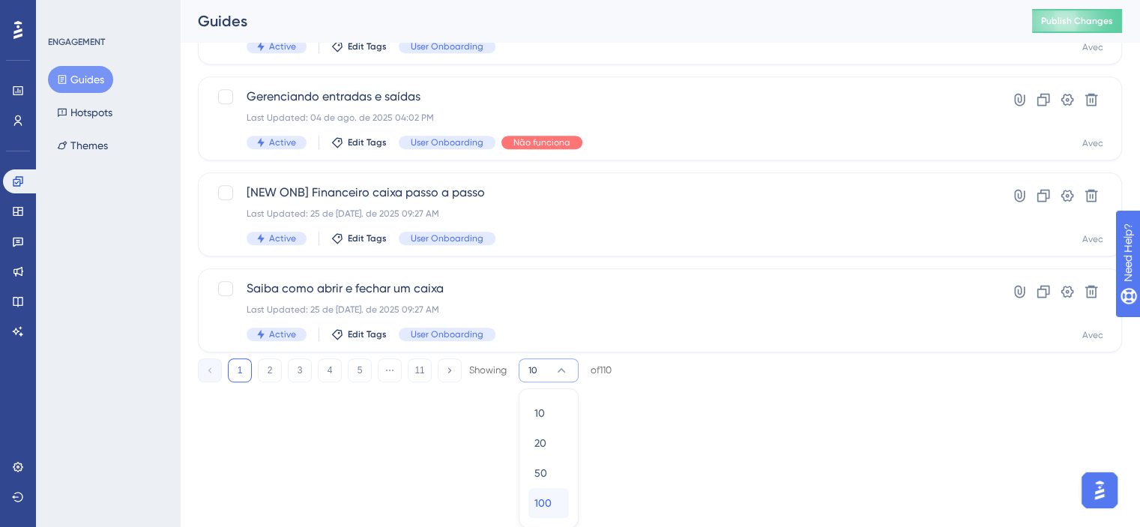
click at [540, 493] on div "100 100" at bounding box center [549, 503] width 28 height 30
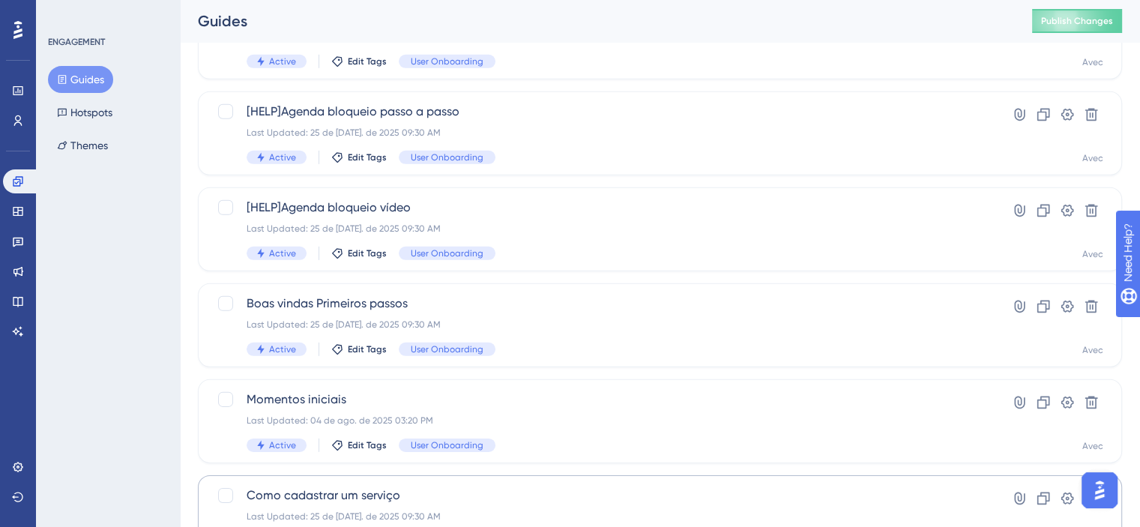
scroll to position [4743, 0]
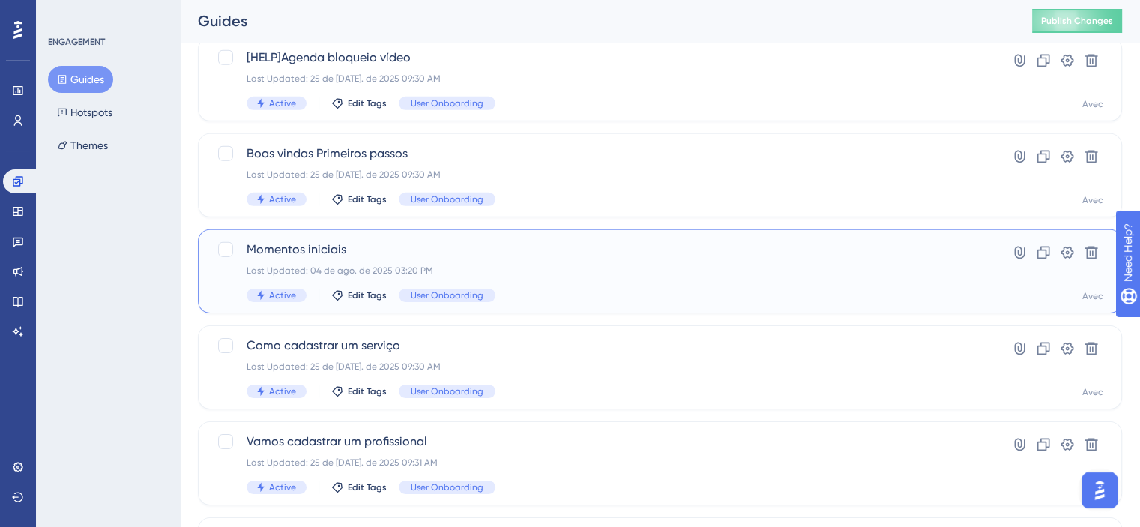
click at [516, 292] on div "Active Edit Tags User Onboarding" at bounding box center [600, 295] width 707 height 13
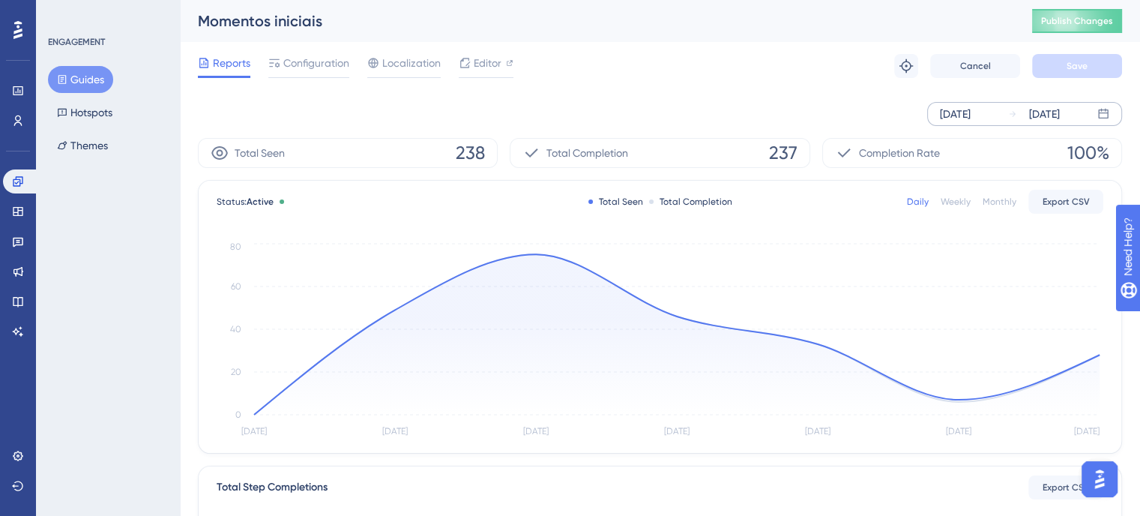
click at [971, 105] on div "[DATE]" at bounding box center [955, 114] width 31 height 18
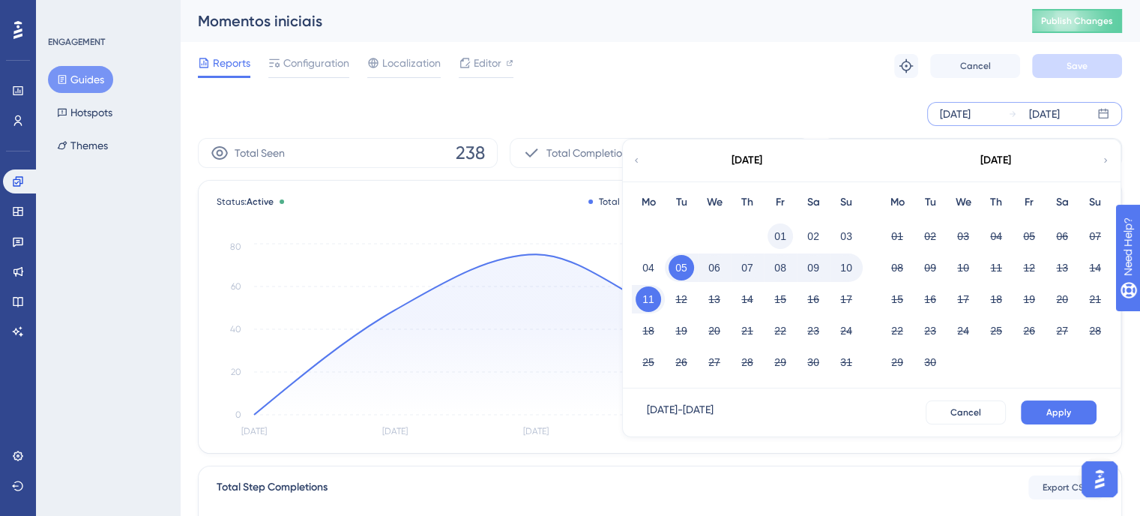
click at [786, 233] on button "01" at bounding box center [780, 235] width 25 height 25
click at [644, 163] on div "[DATE]" at bounding box center [746, 160] width 247 height 42
click at [632, 157] on icon at bounding box center [636, 160] width 9 height 13
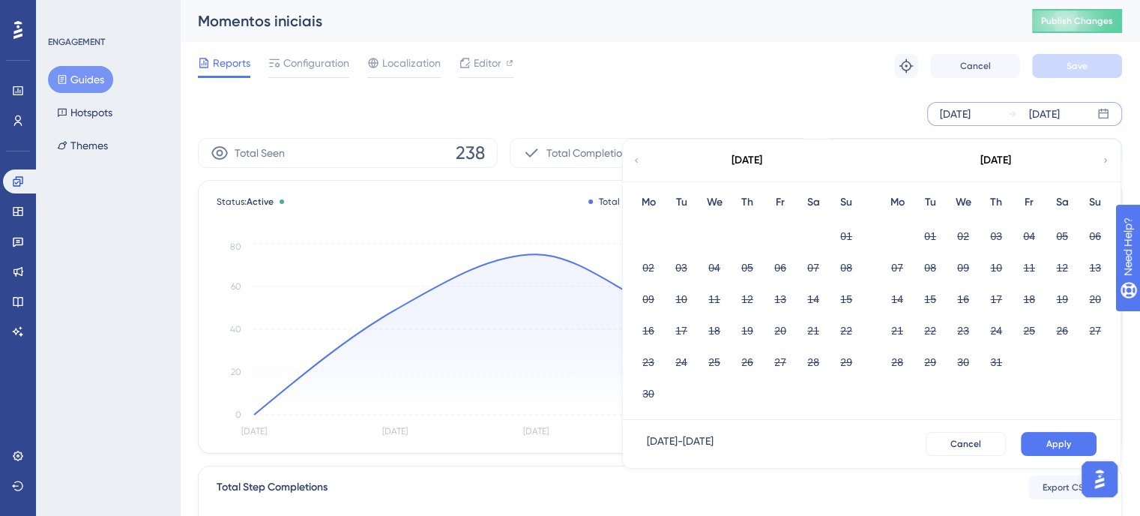
click at [931, 203] on div "Tu" at bounding box center [930, 202] width 33 height 18
click at [1109, 161] on icon at bounding box center [1105, 160] width 9 height 13
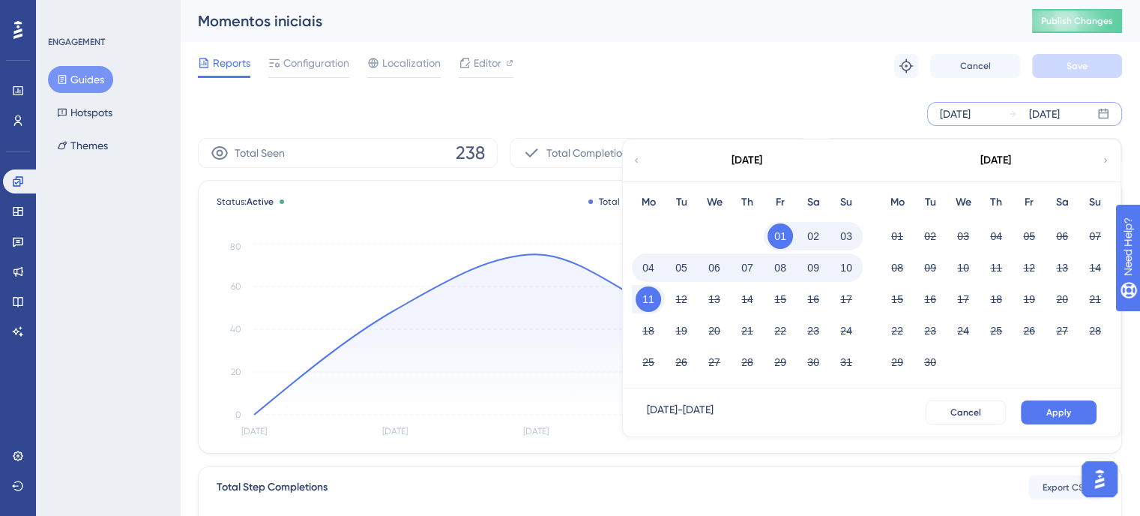
click at [782, 235] on button "01" at bounding box center [780, 235] width 25 height 25
click at [637, 158] on icon at bounding box center [636, 160] width 3 height 4
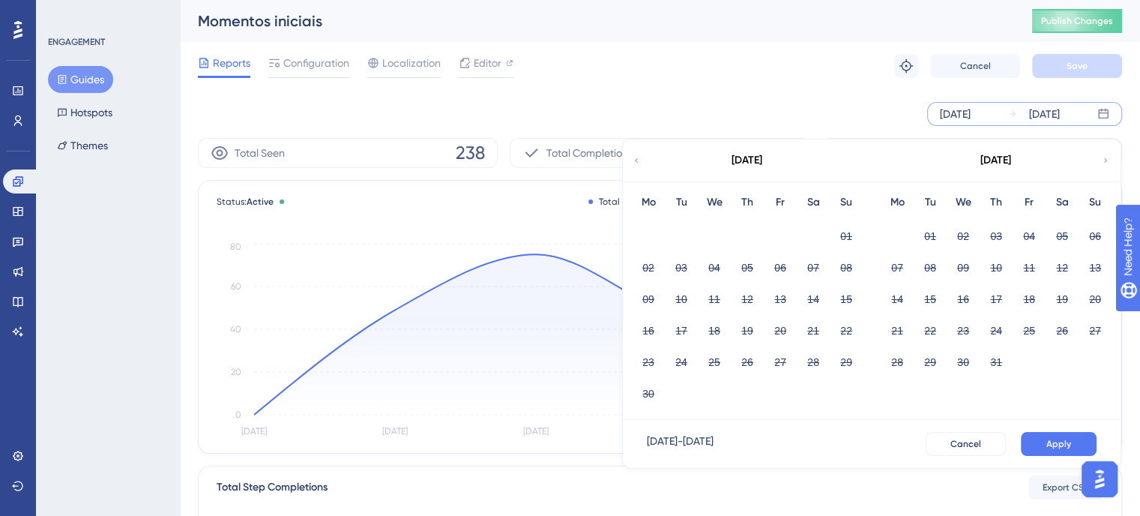
click at [1100, 159] on div "[DATE]" at bounding box center [995, 160] width 247 height 42
click at [1104, 151] on div "[DATE]" at bounding box center [995, 160] width 247 height 42
click at [1112, 166] on div "[DATE]" at bounding box center [995, 160] width 247 height 42
click at [1110, 155] on div "[DATE]" at bounding box center [995, 160] width 247 height 42
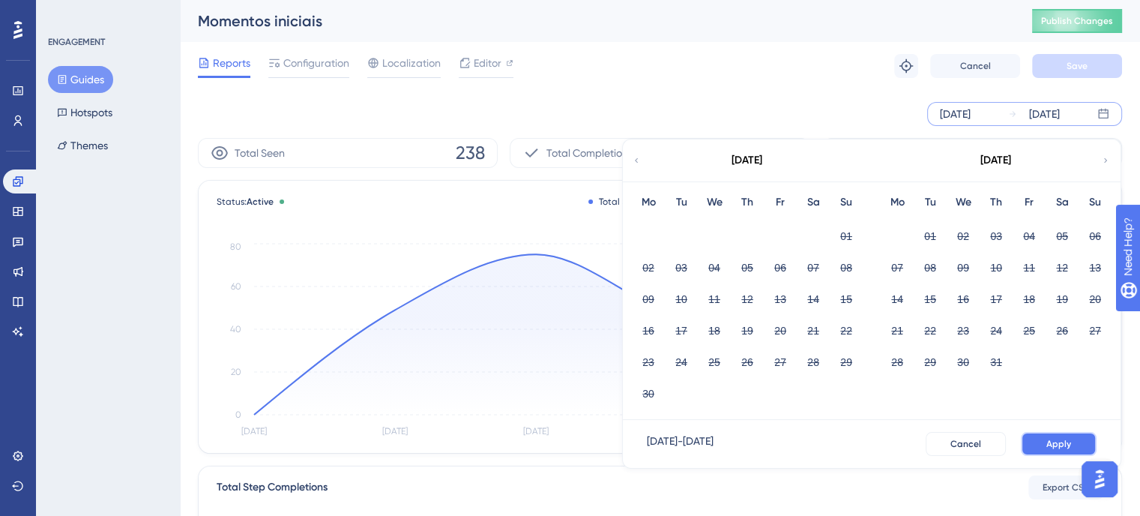
click at [1059, 436] on button "Apply" at bounding box center [1059, 444] width 76 height 24
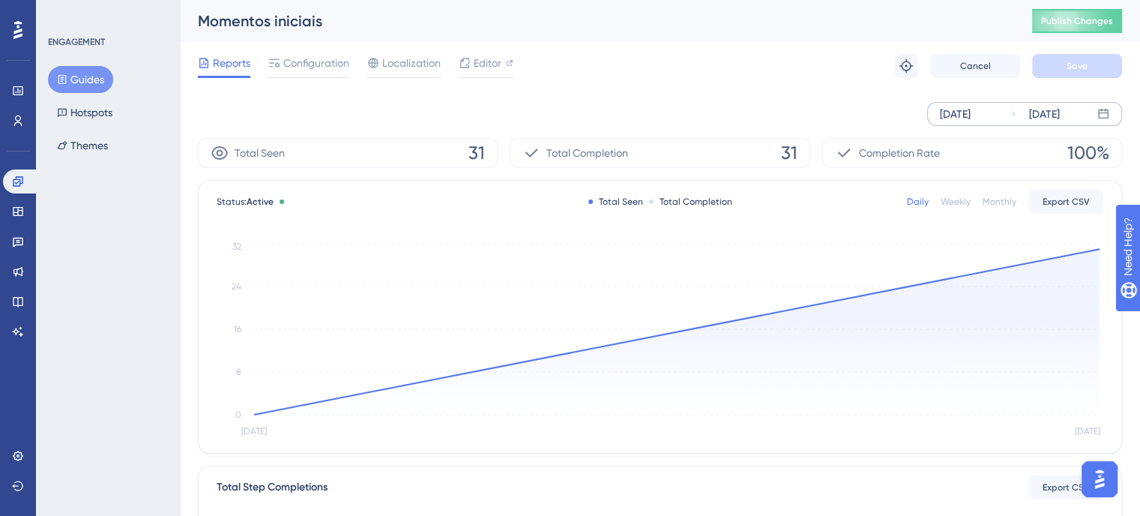
click at [970, 115] on div "[DATE]" at bounding box center [955, 114] width 31 height 18
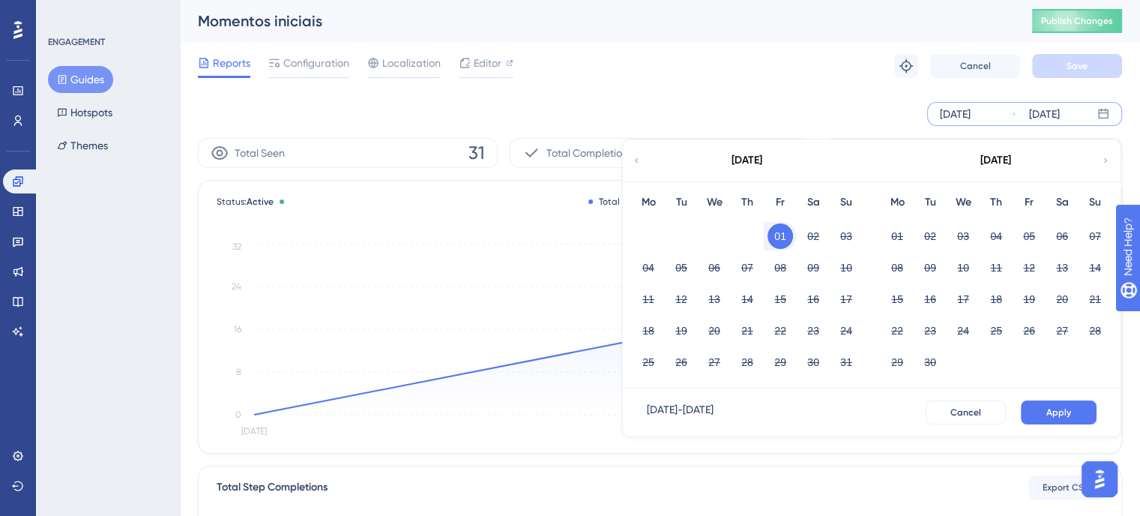
click at [639, 156] on icon at bounding box center [636, 160] width 9 height 13
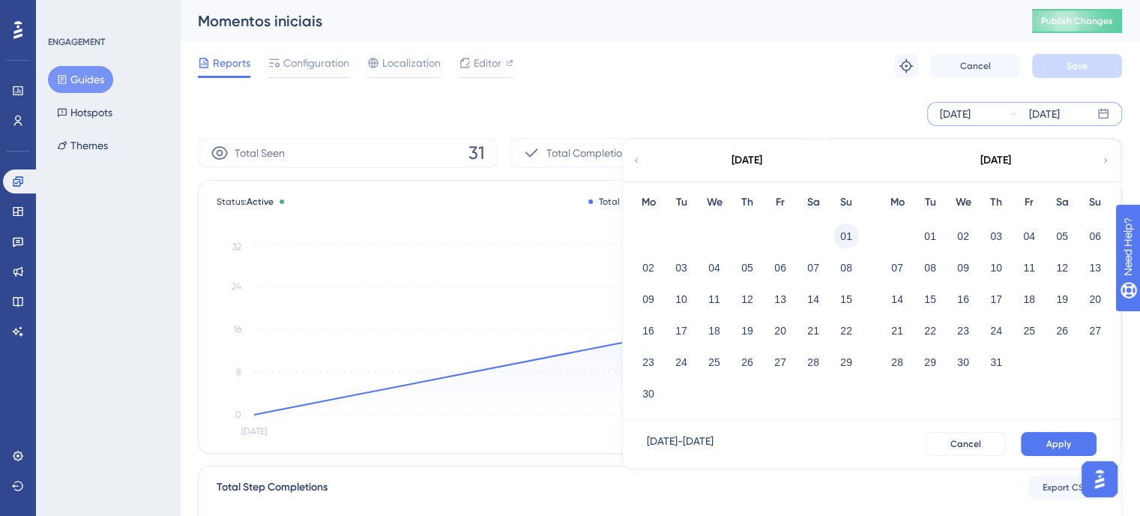
click at [854, 226] on button "01" at bounding box center [846, 235] width 25 height 25
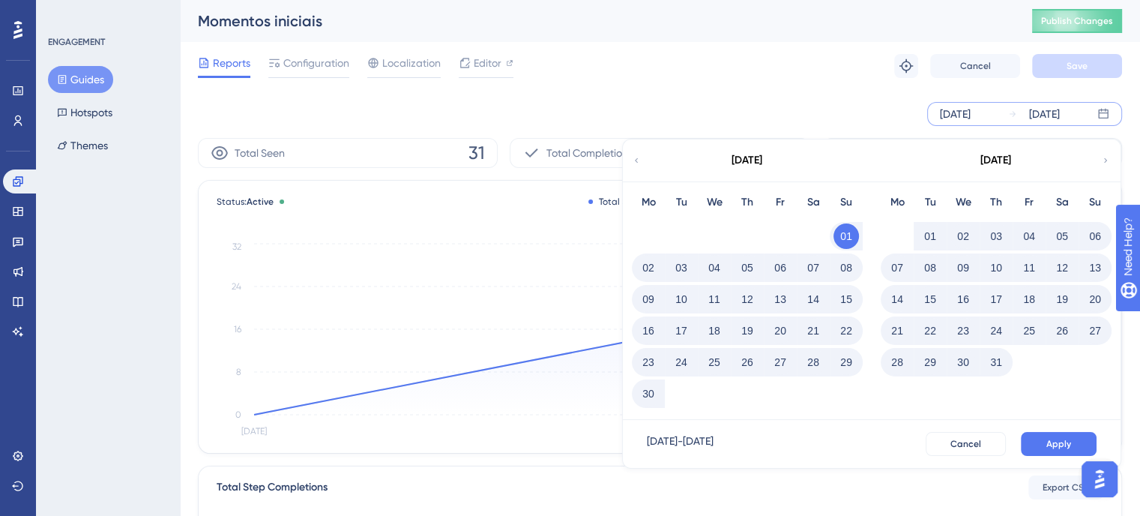
click at [654, 395] on button "30" at bounding box center [648, 393] width 25 height 25
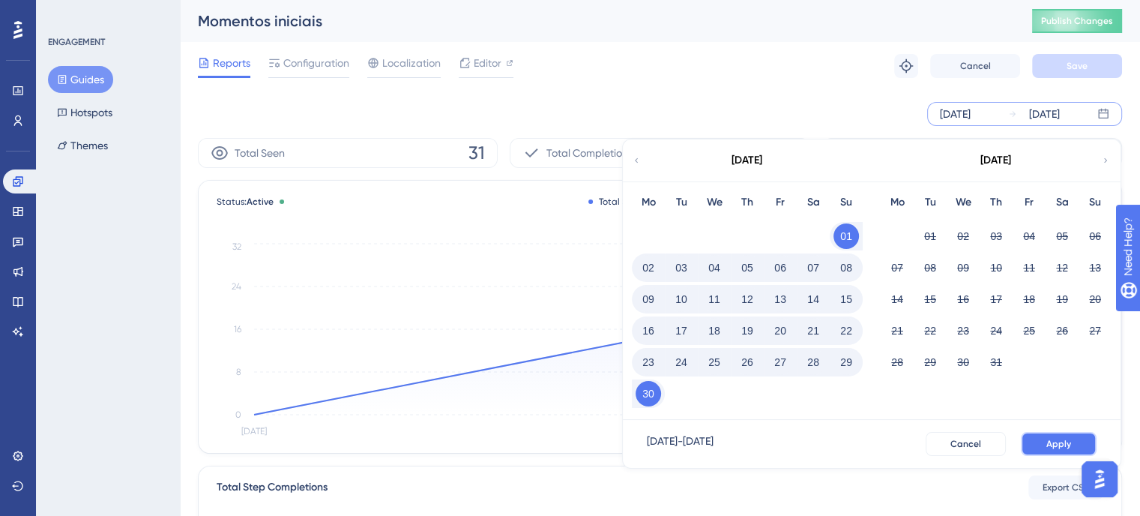
click at [1042, 433] on button "Apply" at bounding box center [1059, 444] width 76 height 24
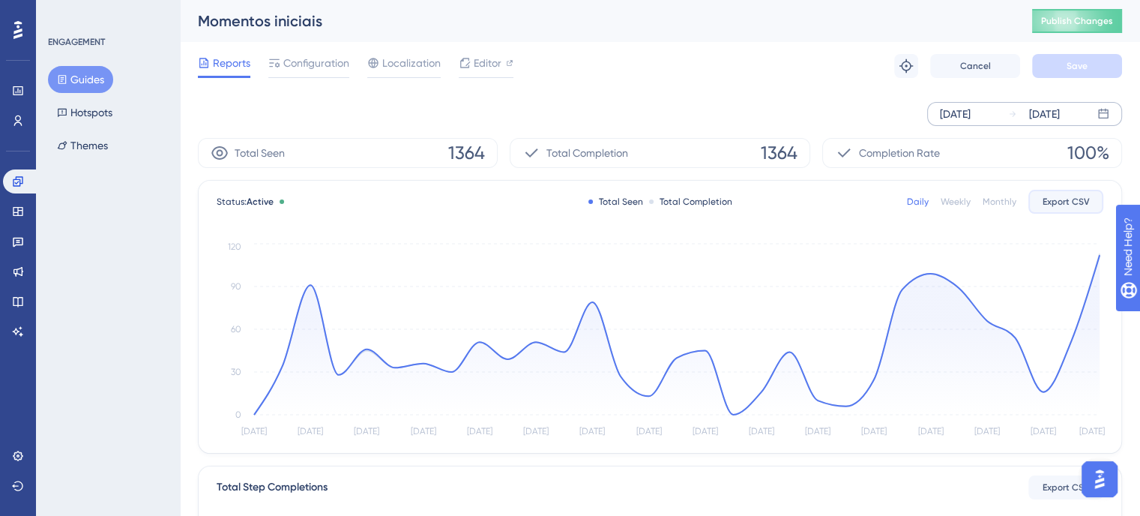
click at [1047, 213] on button "Export CSV" at bounding box center [1066, 202] width 75 height 24
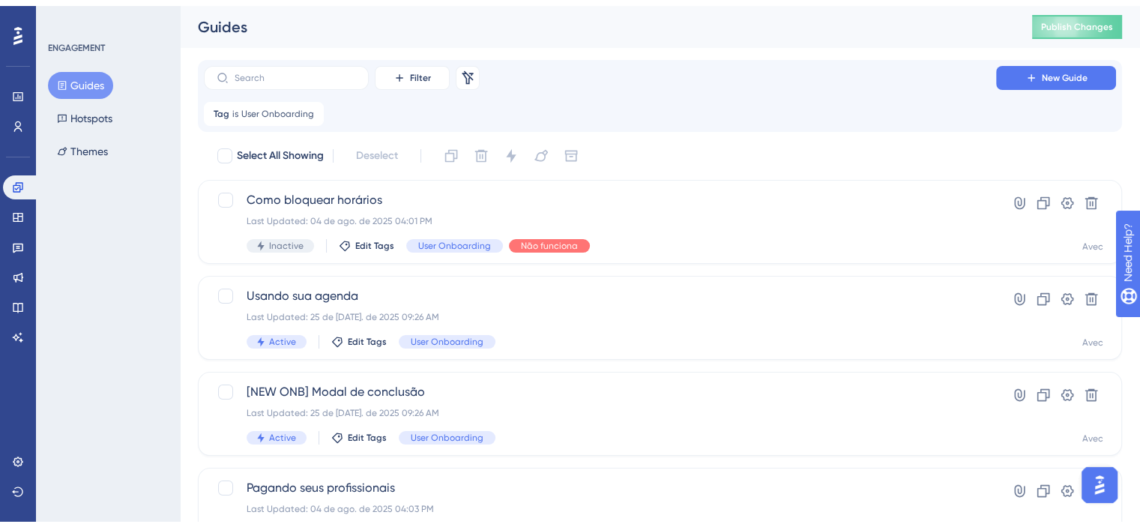
scroll to position [672, 0]
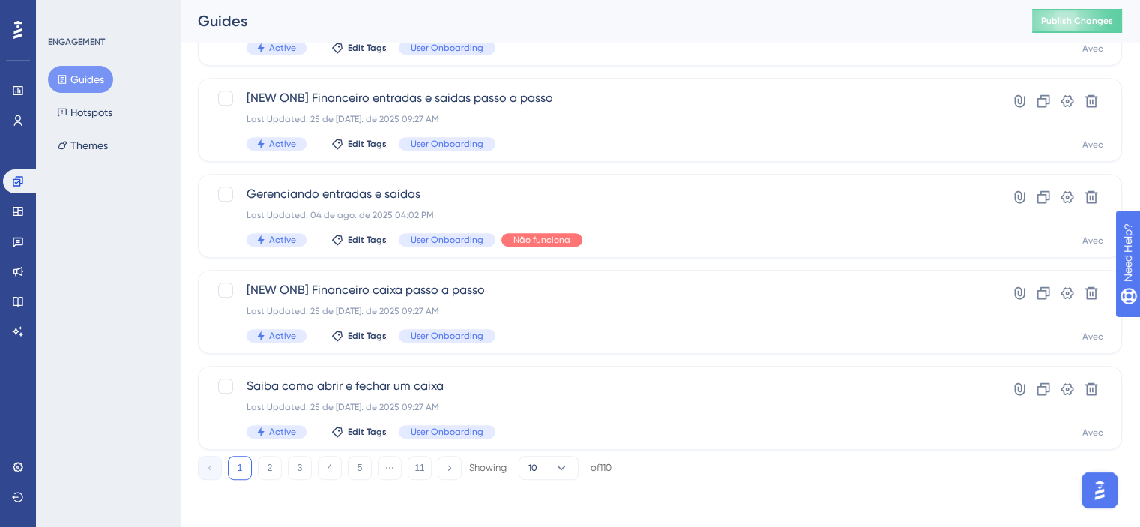
click at [519, 473] on div "10" at bounding box center [549, 468] width 60 height 24
click at [553, 464] on button "10" at bounding box center [549, 468] width 60 height 24
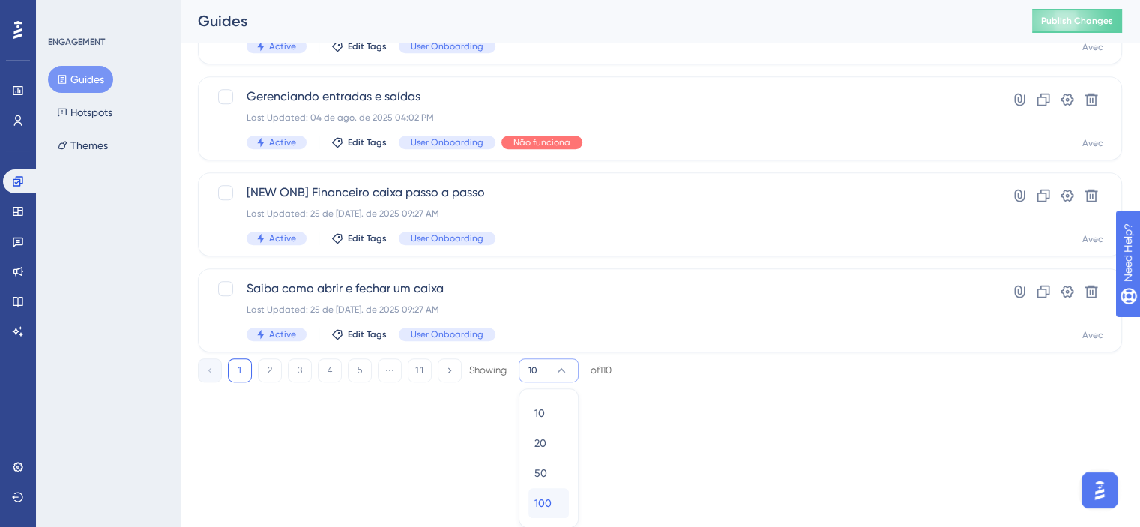
click at [546, 498] on span "100" at bounding box center [543, 503] width 17 height 18
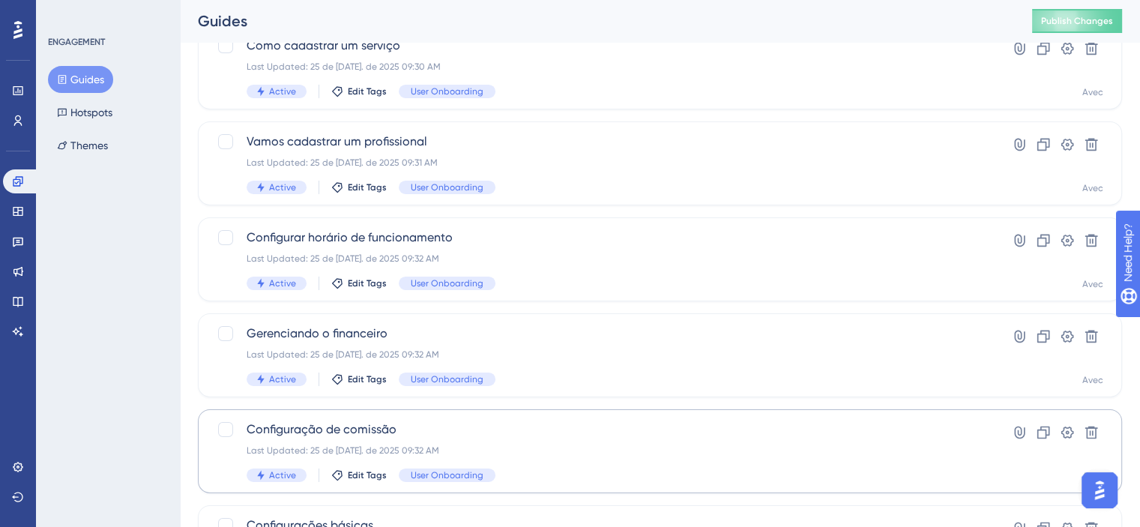
scroll to position [5193, 0]
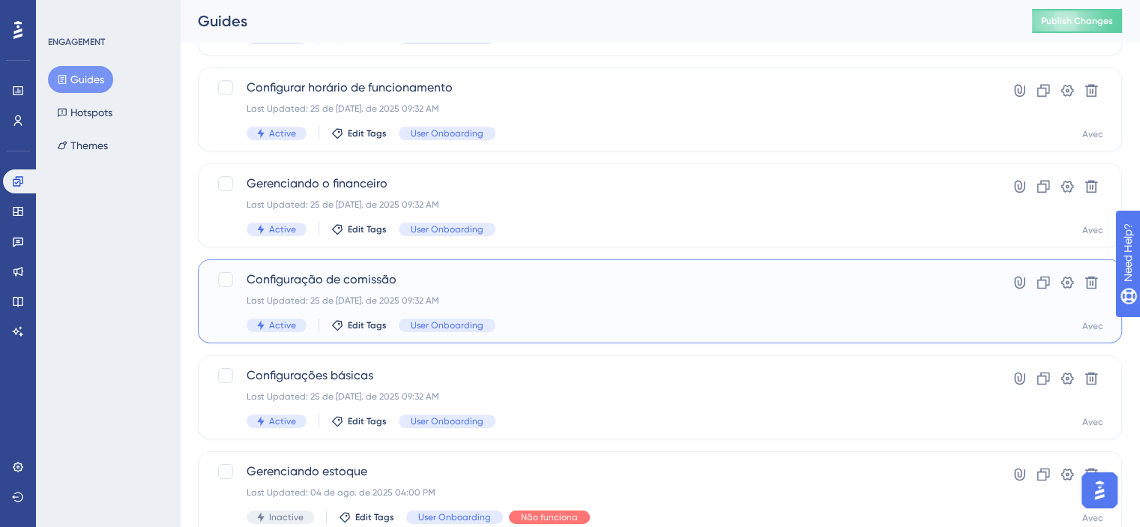
click at [403, 273] on span "Configuração de comissão" at bounding box center [600, 280] width 707 height 18
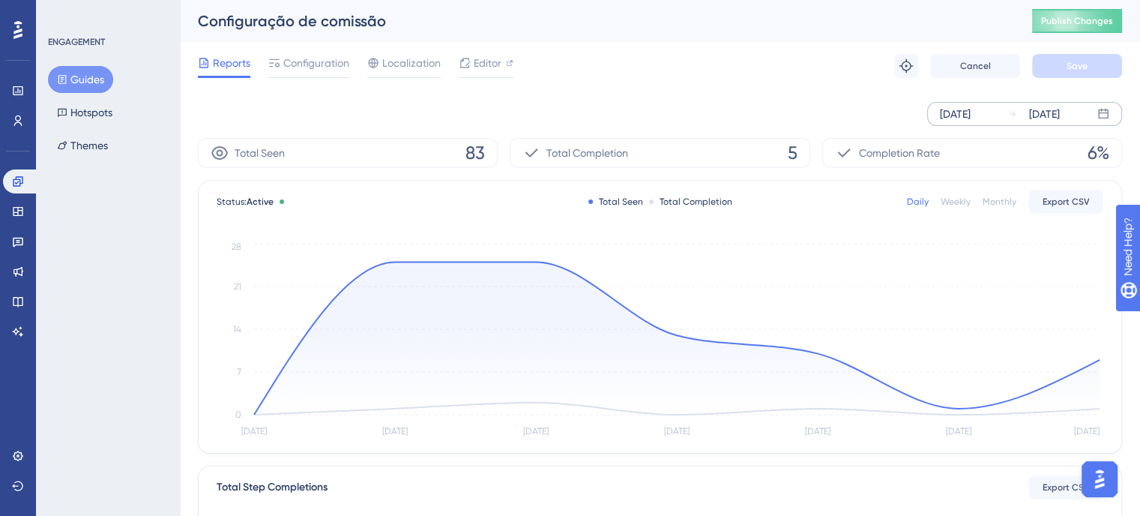
click at [944, 109] on div "[DATE]" at bounding box center [955, 114] width 31 height 18
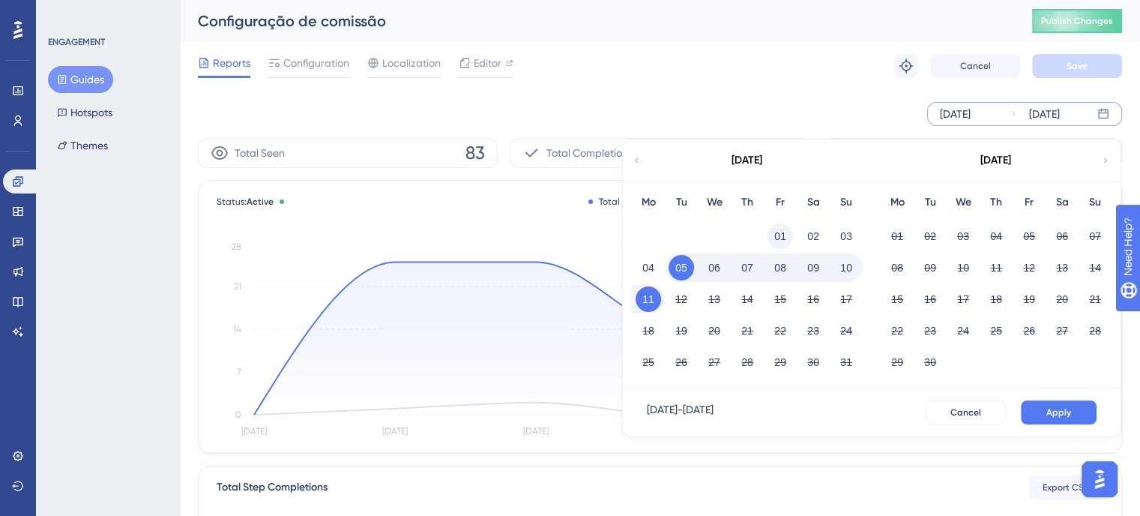
click at [777, 241] on button "01" at bounding box center [780, 235] width 25 height 25
click at [640, 157] on icon at bounding box center [636, 160] width 9 height 13
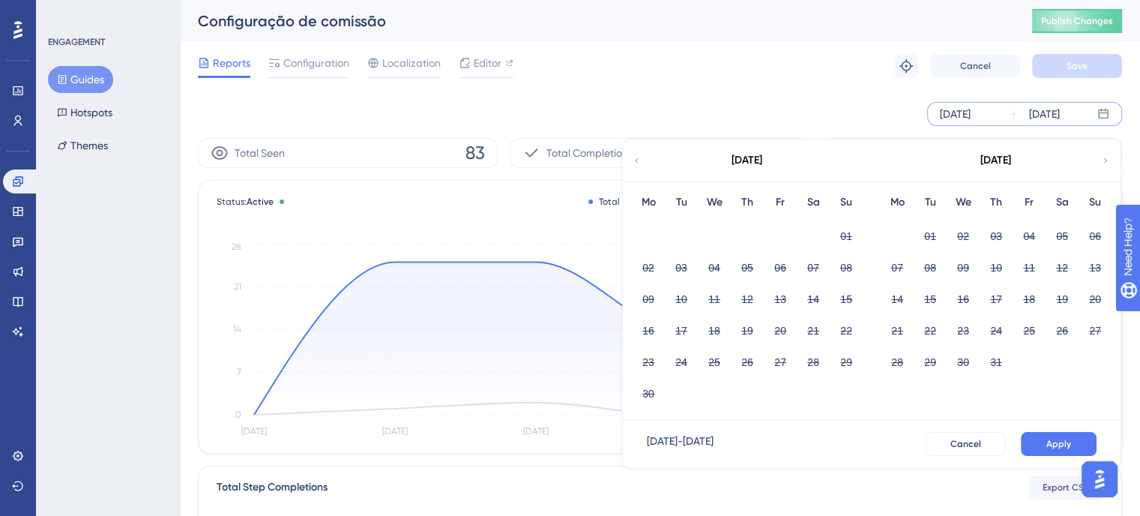
click at [1107, 160] on icon at bounding box center [1105, 160] width 3 height 4
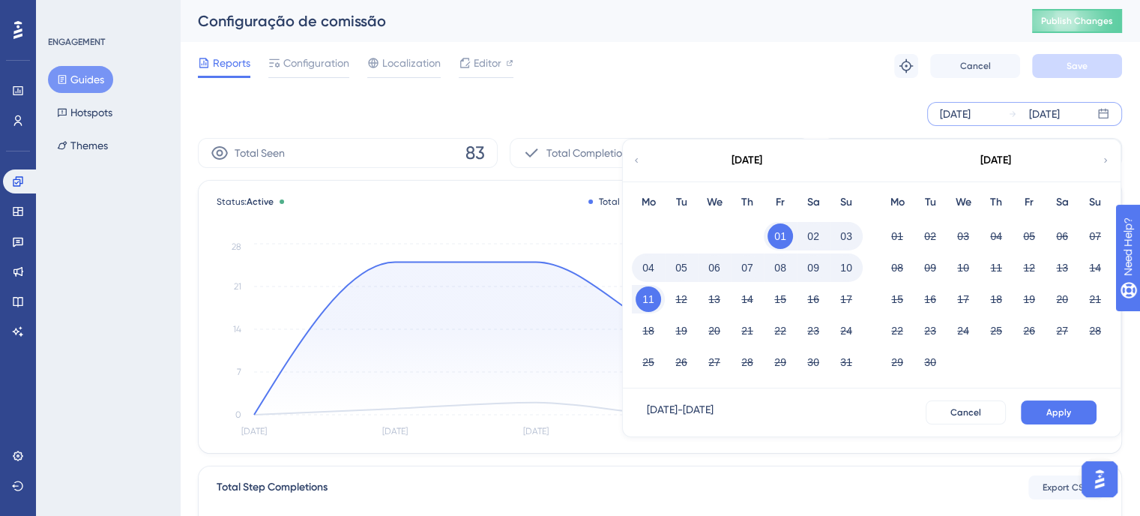
click at [781, 238] on button "01" at bounding box center [780, 235] width 25 height 25
click at [632, 163] on icon at bounding box center [636, 160] width 9 height 13
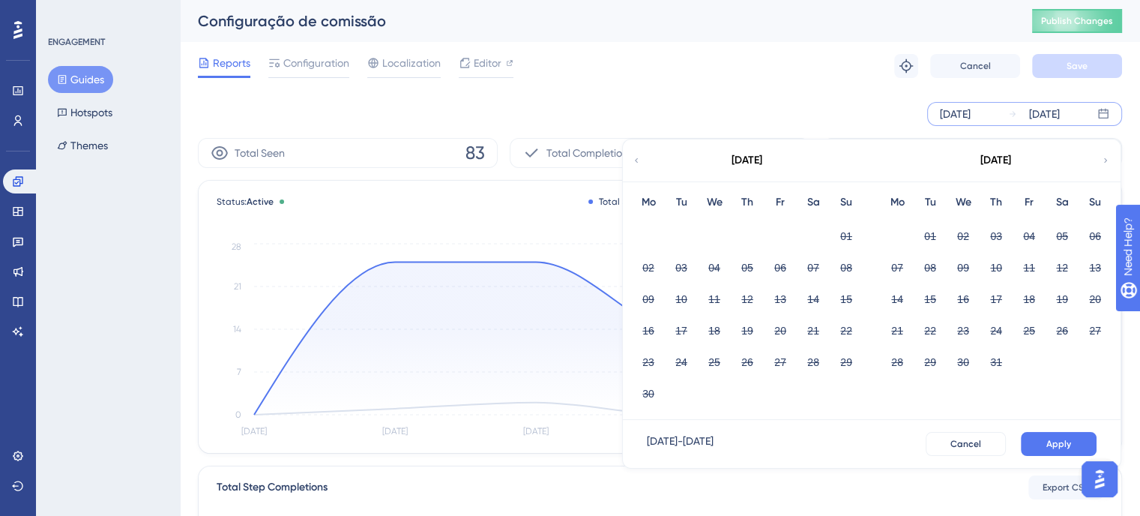
click at [1099, 155] on div "[DATE]" at bounding box center [995, 160] width 247 height 42
click at [1101, 157] on icon at bounding box center [1105, 160] width 9 height 13
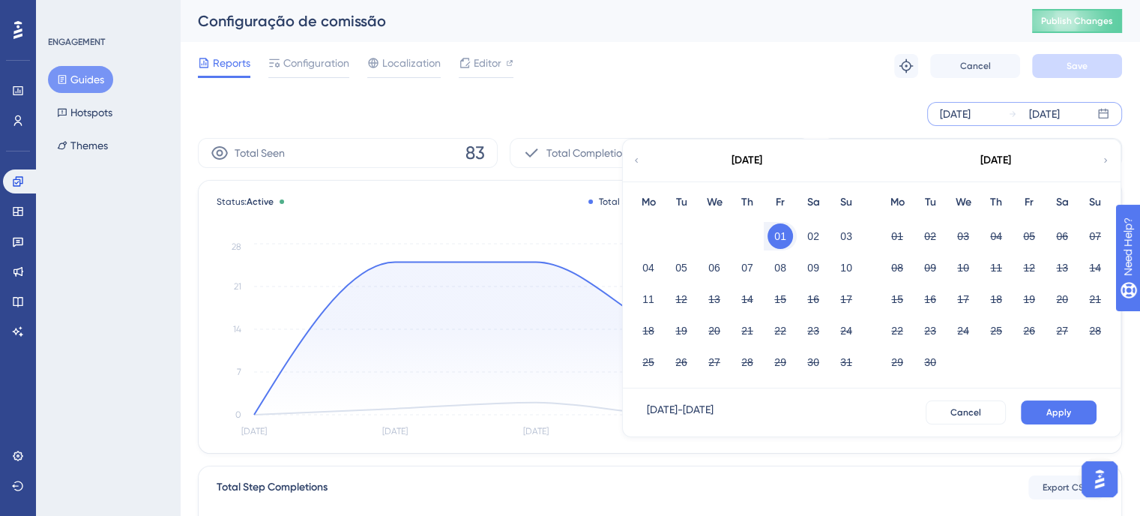
click at [773, 239] on button "01" at bounding box center [780, 235] width 25 height 25
click at [647, 154] on div "[DATE]" at bounding box center [746, 160] width 247 height 42
click at [639, 156] on icon at bounding box center [636, 160] width 9 height 13
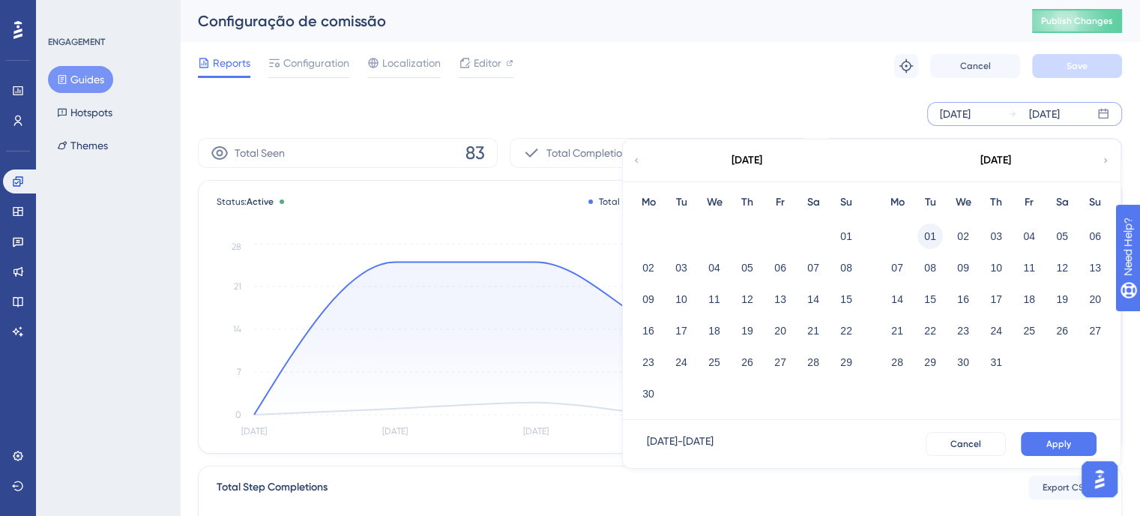
click at [937, 234] on button "01" at bounding box center [930, 235] width 25 height 25
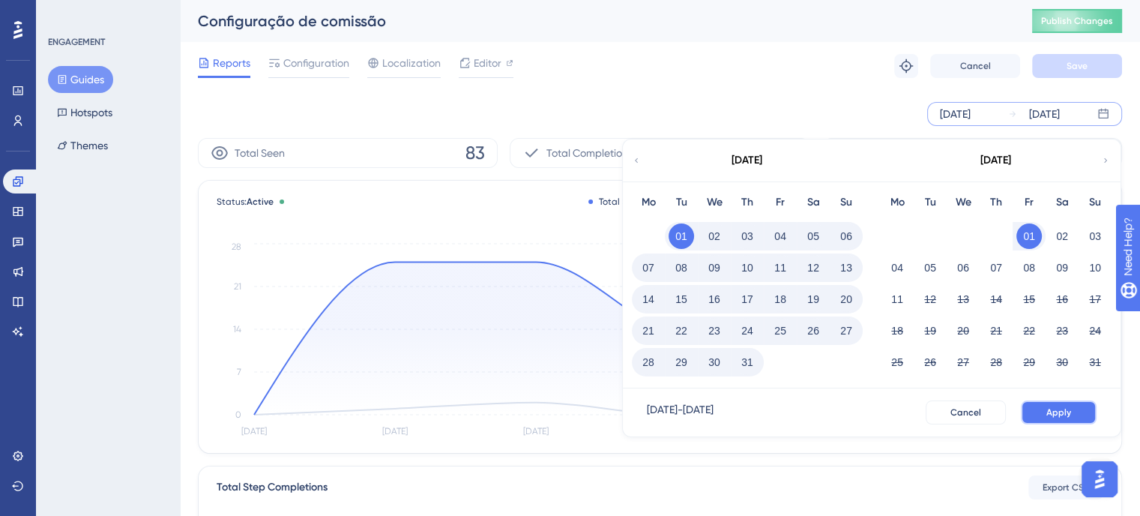
click at [1060, 407] on span "Apply" at bounding box center [1059, 412] width 25 height 12
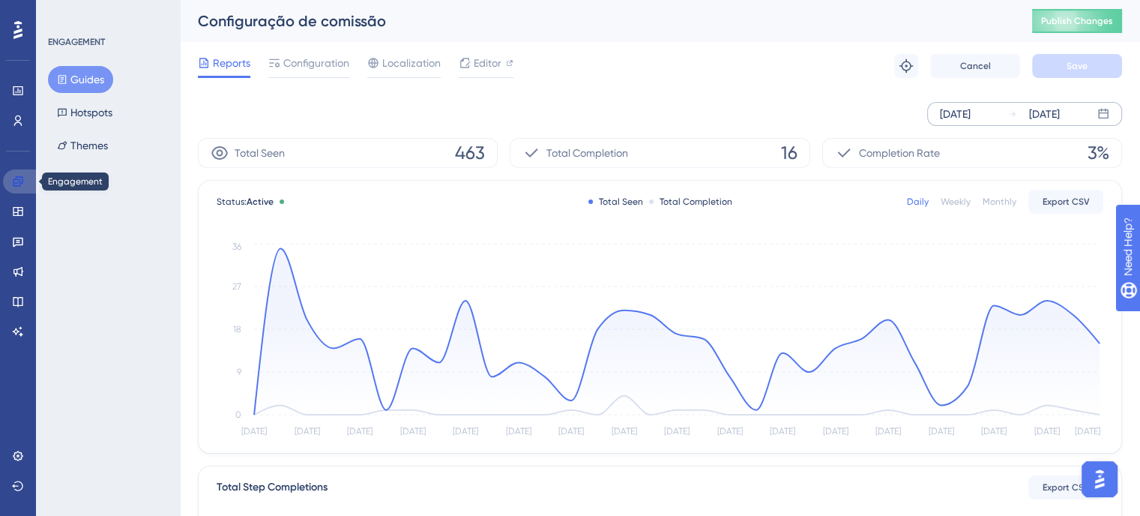
click at [24, 175] on link at bounding box center [21, 181] width 36 height 24
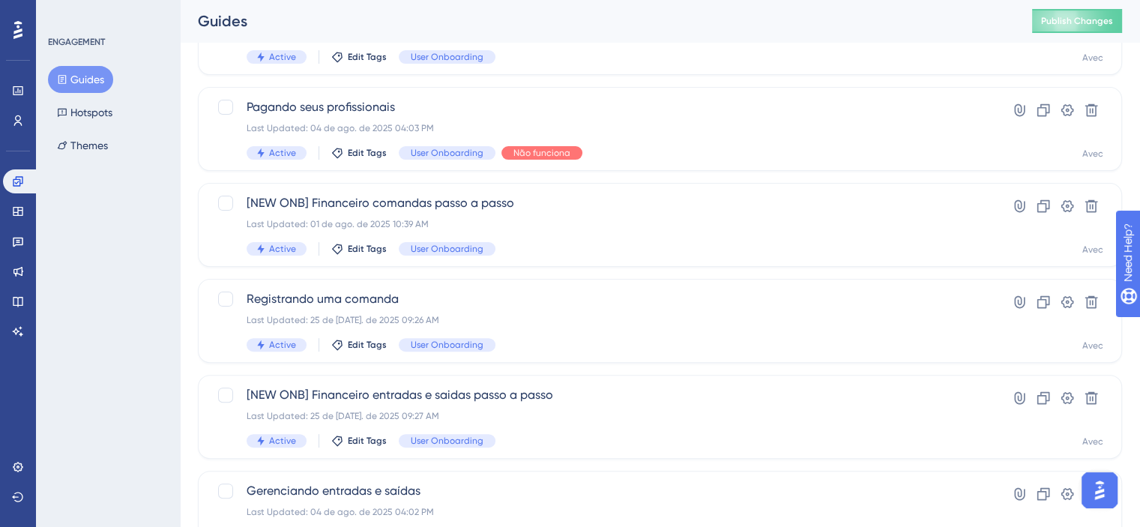
scroll to position [672, 0]
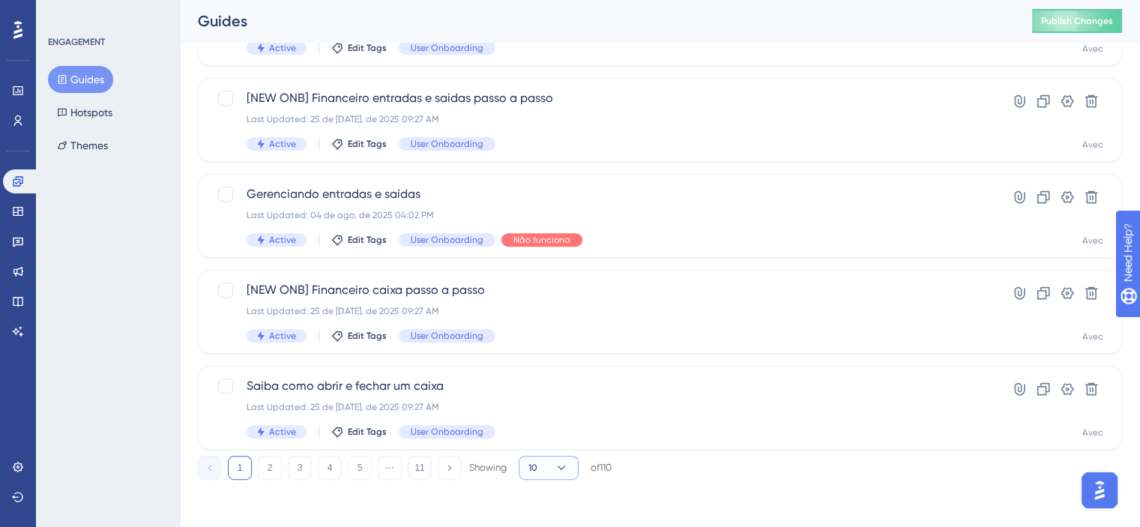
click at [537, 469] on span "10" at bounding box center [533, 468] width 9 height 12
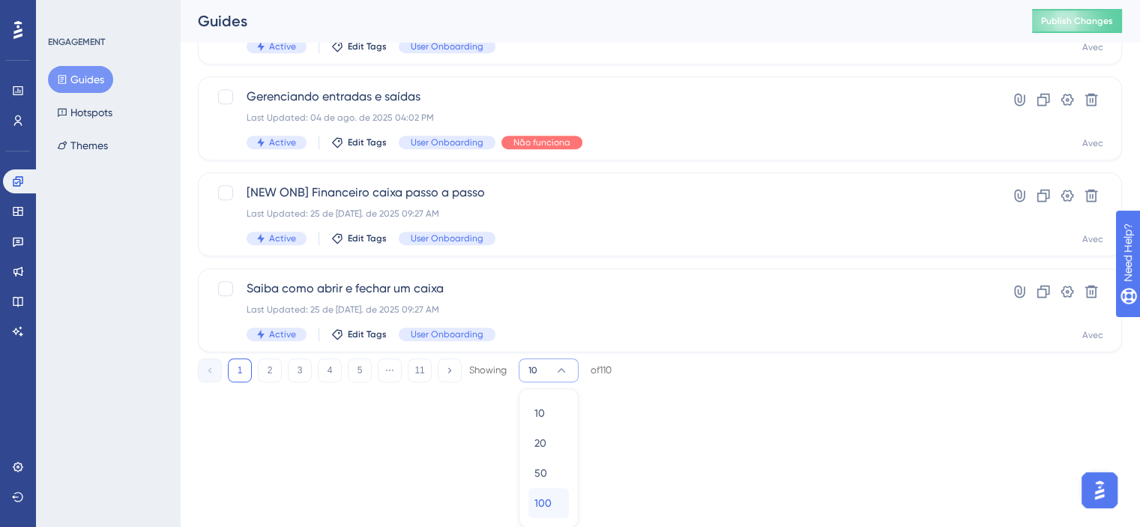
click at [535, 491] on div "100 100" at bounding box center [549, 503] width 28 height 30
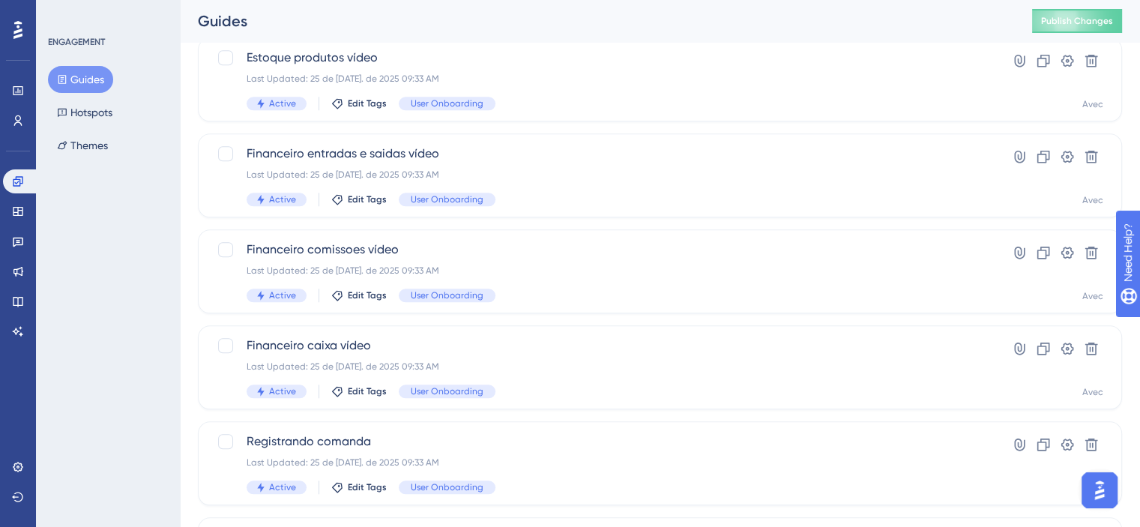
scroll to position [7217, 0]
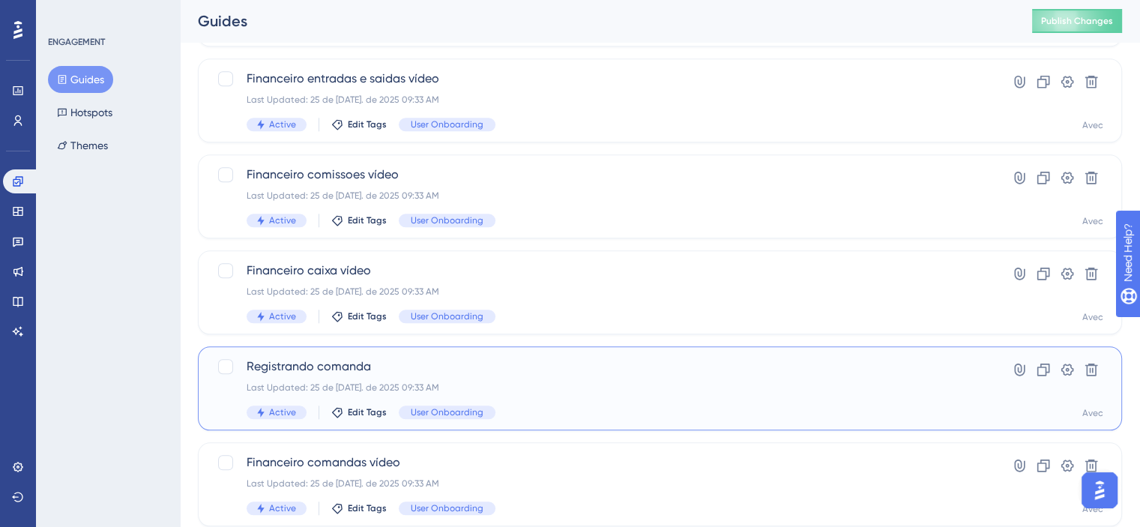
click at [619, 391] on div "Last Updated: 25 de [DATE]. de 2025 09:33 AM" at bounding box center [600, 388] width 707 height 12
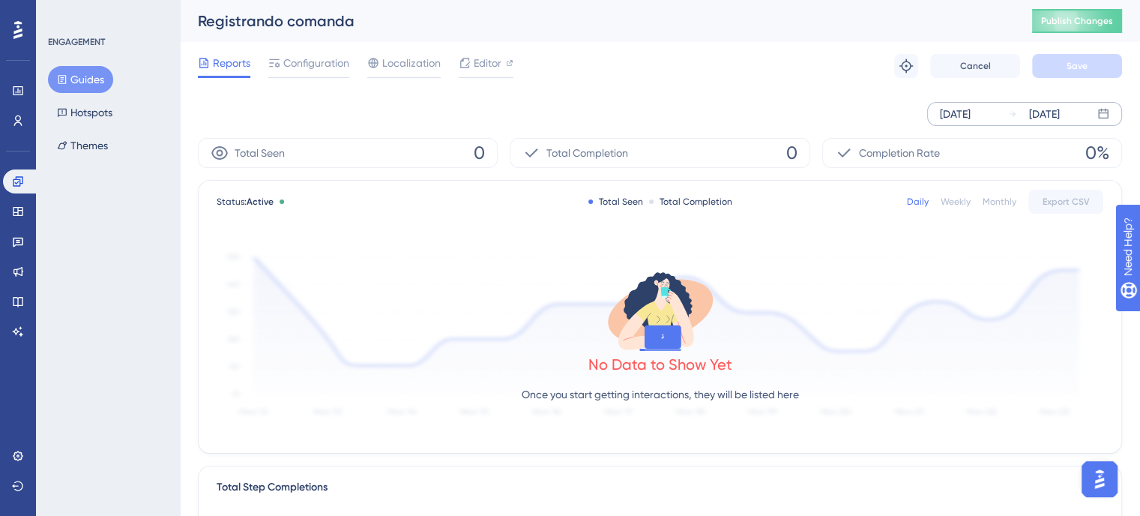
click at [1060, 114] on div "[DATE]" at bounding box center [1044, 114] width 31 height 18
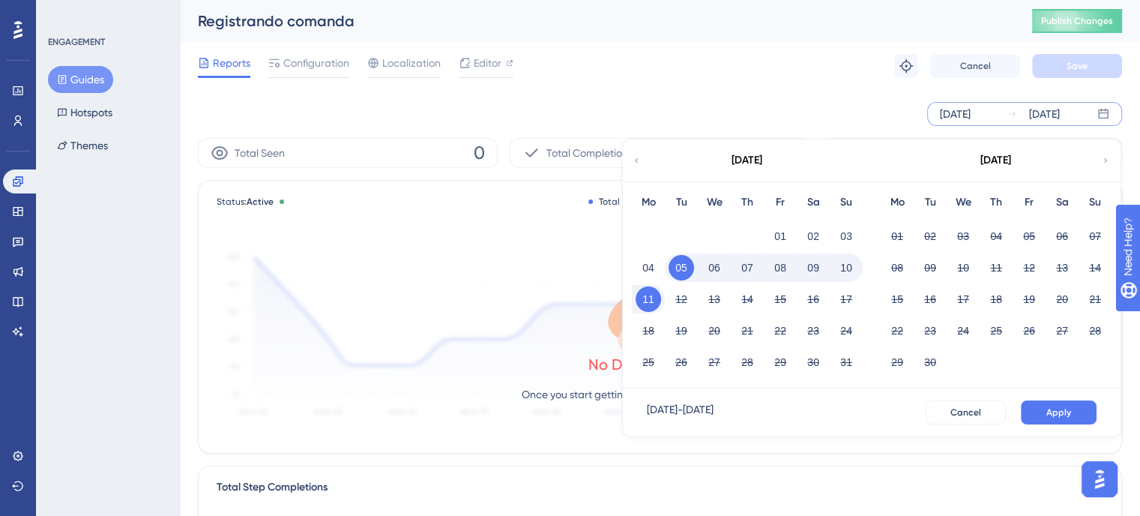
click at [678, 276] on button "05" at bounding box center [681, 267] width 25 height 25
click at [859, 88] on div "Reports Configuration Localization Editor Troubleshoot Cancel Save" at bounding box center [660, 66] width 924 height 48
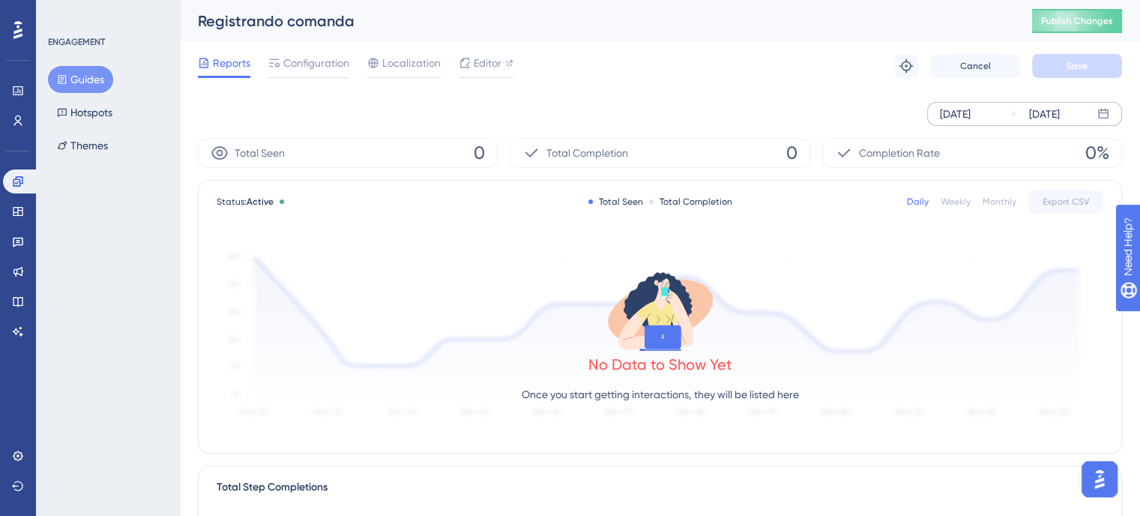
click at [971, 109] on div "[DATE]" at bounding box center [955, 114] width 31 height 18
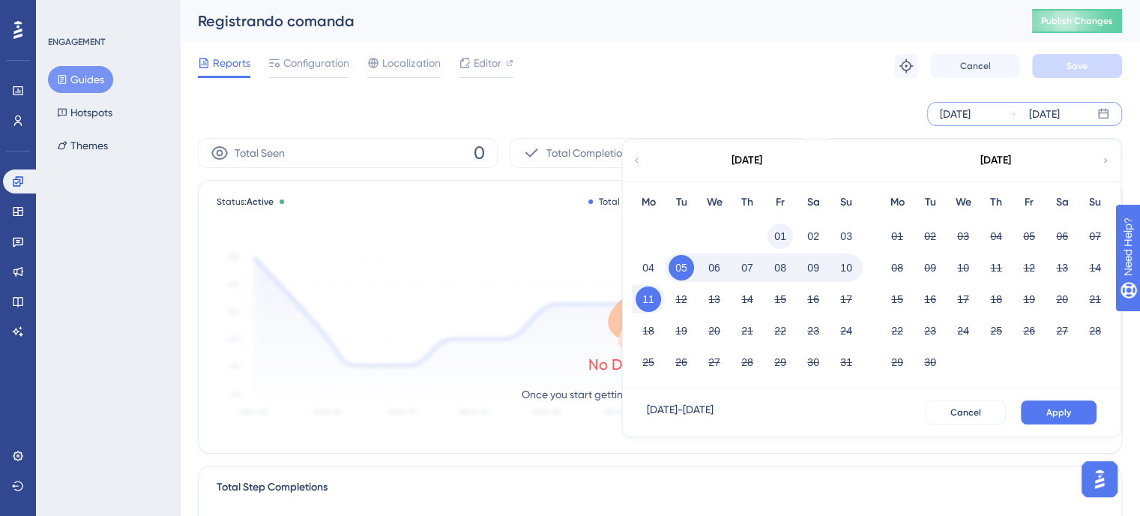
click at [779, 232] on button "01" at bounding box center [780, 235] width 25 height 25
click at [623, 160] on div "[DATE]" at bounding box center [746, 160] width 247 height 42
click at [632, 152] on div "[DATE]" at bounding box center [746, 160] width 247 height 42
click at [779, 234] on button "01" at bounding box center [780, 235] width 25 height 25
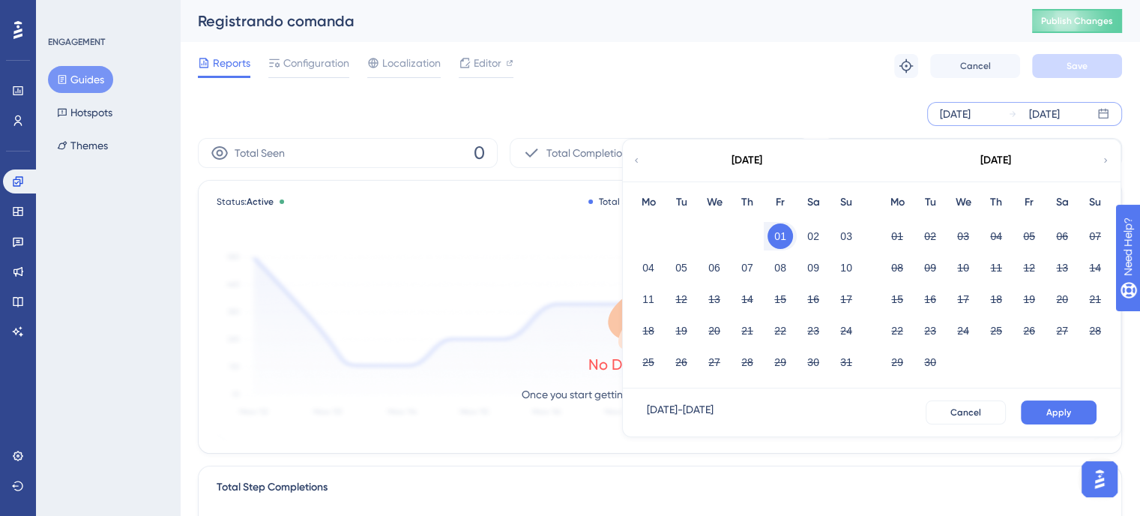
click at [638, 155] on icon at bounding box center [636, 160] width 9 height 13
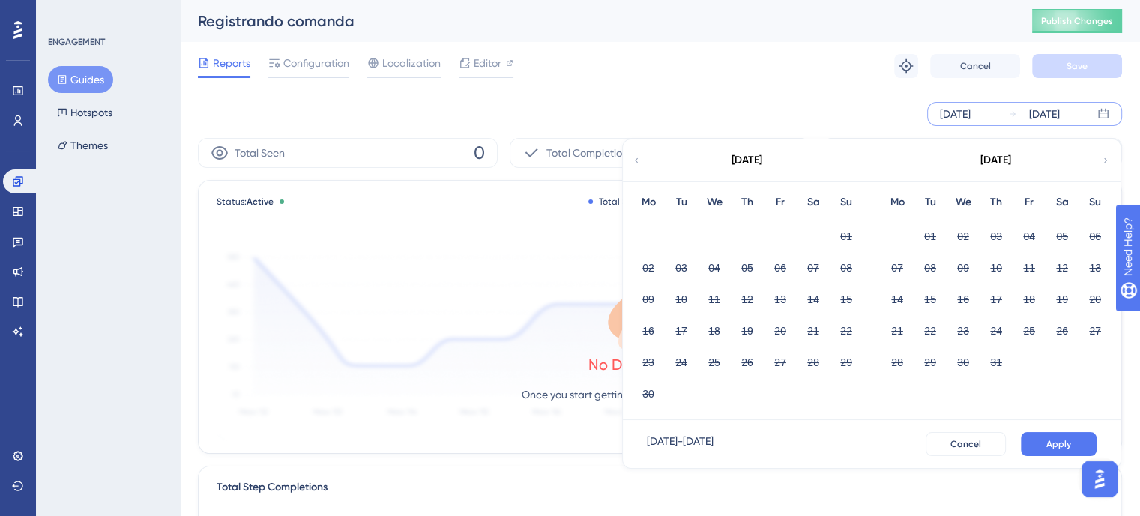
click at [1096, 156] on div "[DATE]" at bounding box center [995, 160] width 247 height 42
click at [1104, 154] on icon at bounding box center [1105, 160] width 9 height 13
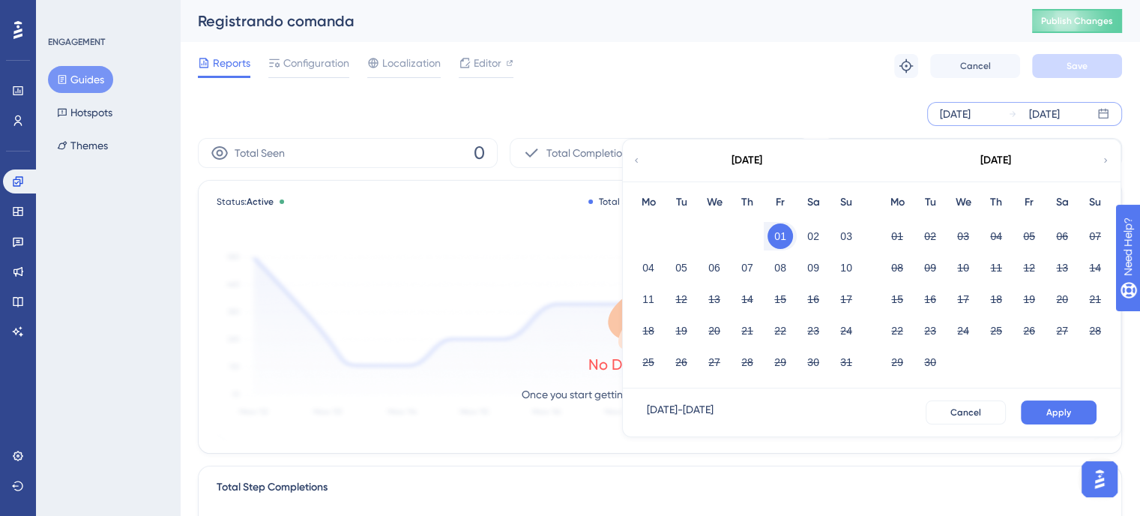
click at [783, 229] on button "01" at bounding box center [780, 235] width 25 height 25
click at [634, 161] on icon at bounding box center [636, 160] width 9 height 13
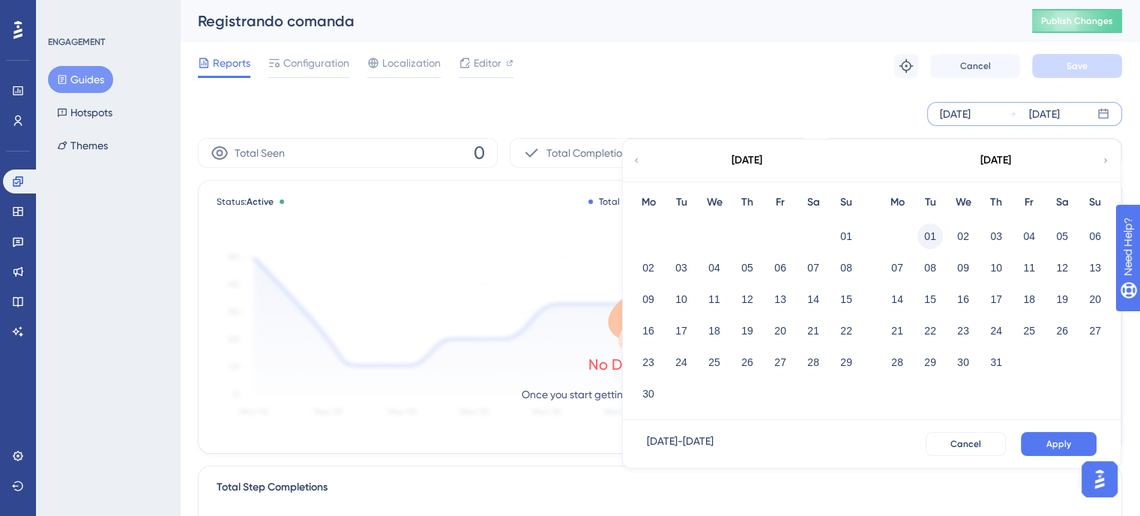
click at [932, 235] on button "01" at bounding box center [930, 235] width 25 height 25
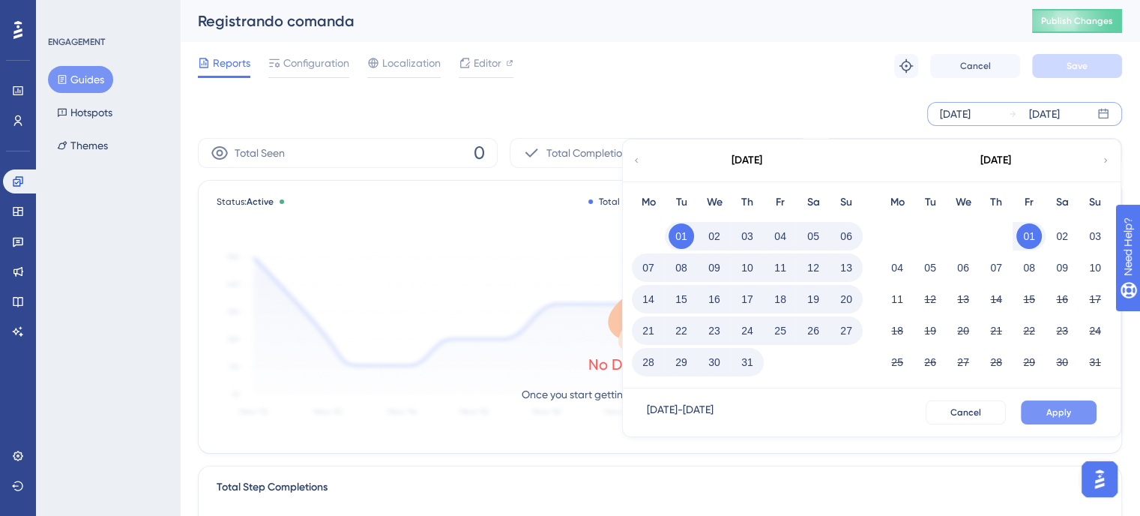
click at [1059, 415] on span "Apply" at bounding box center [1059, 412] width 25 height 12
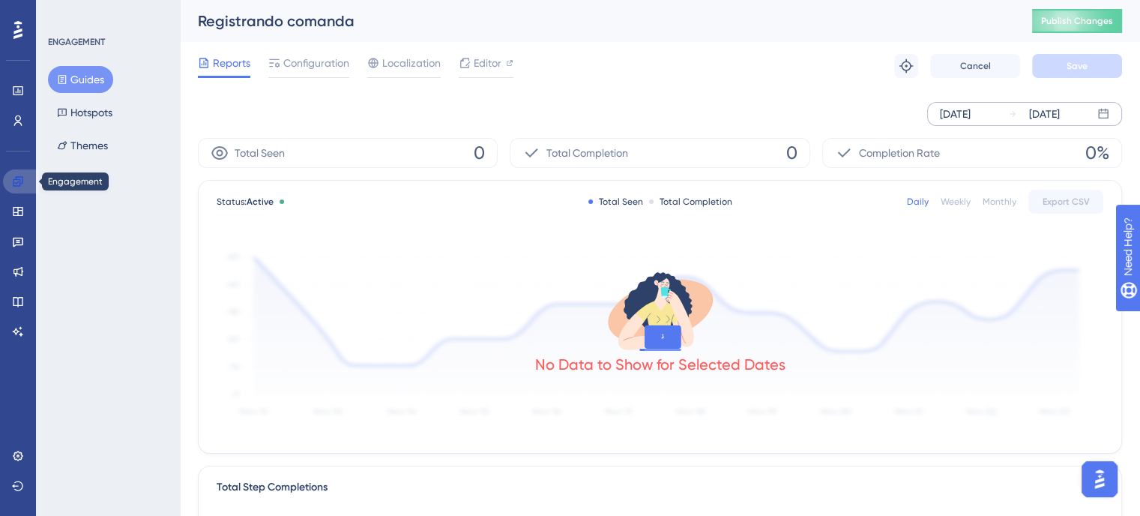
click at [13, 182] on icon at bounding box center [18, 181] width 10 height 10
